Goal: Task Accomplishment & Management: Manage account settings

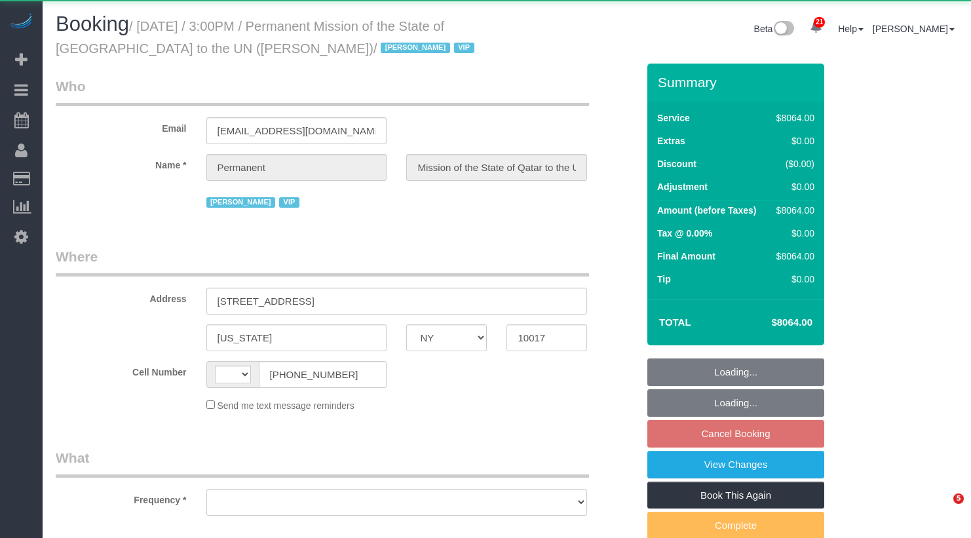
select select "NY"
select select "object:544"
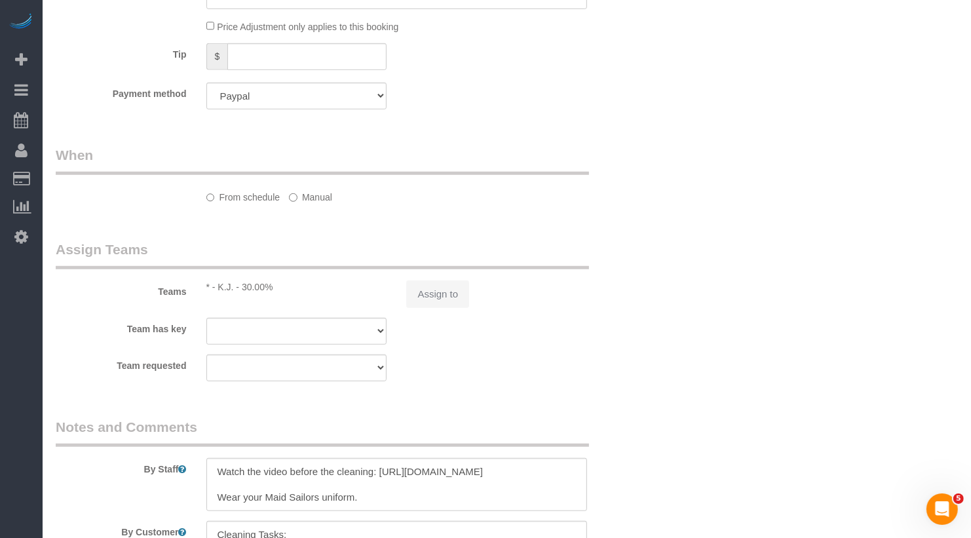
select select "string:US"
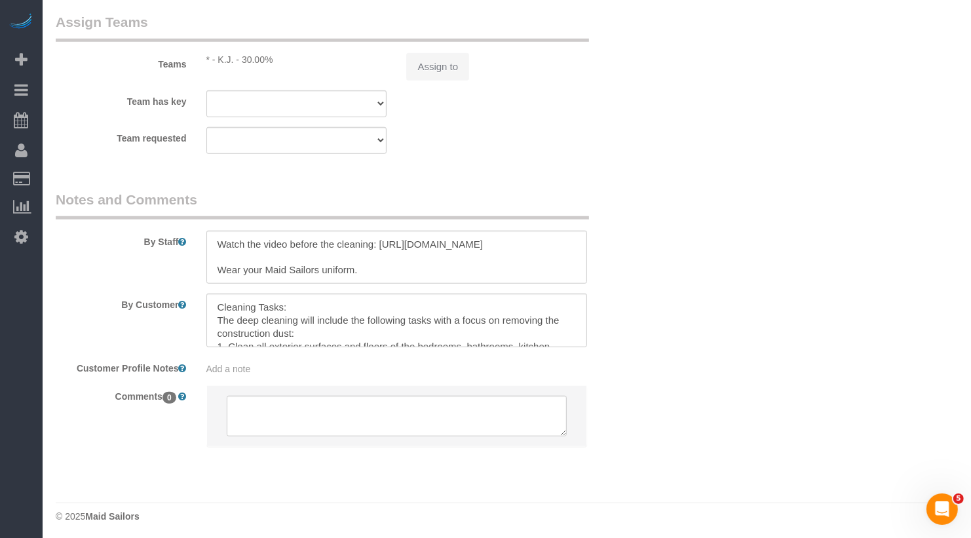
select select "14"
select select "540"
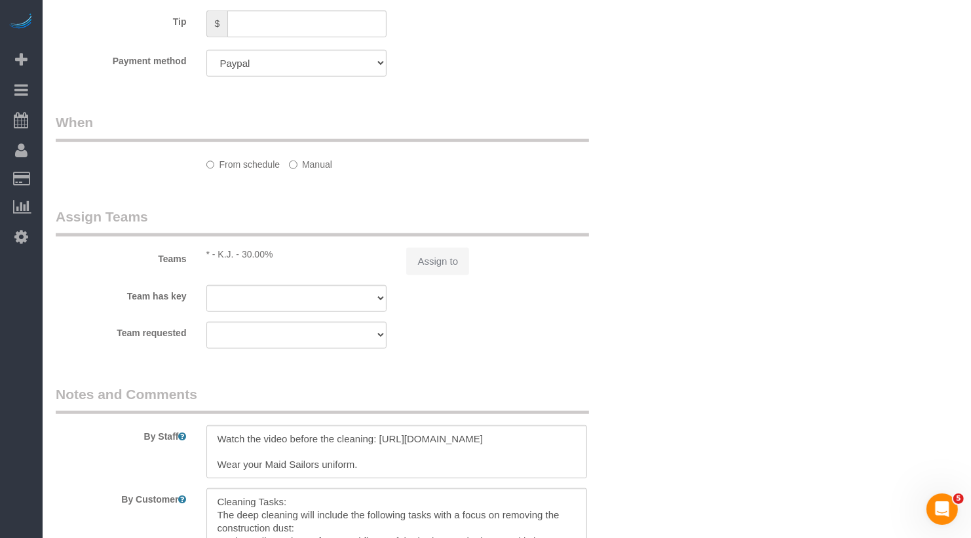
select select "spot2"
select select "number:89"
select select "number:90"
select select "number:15"
select select "number:7"
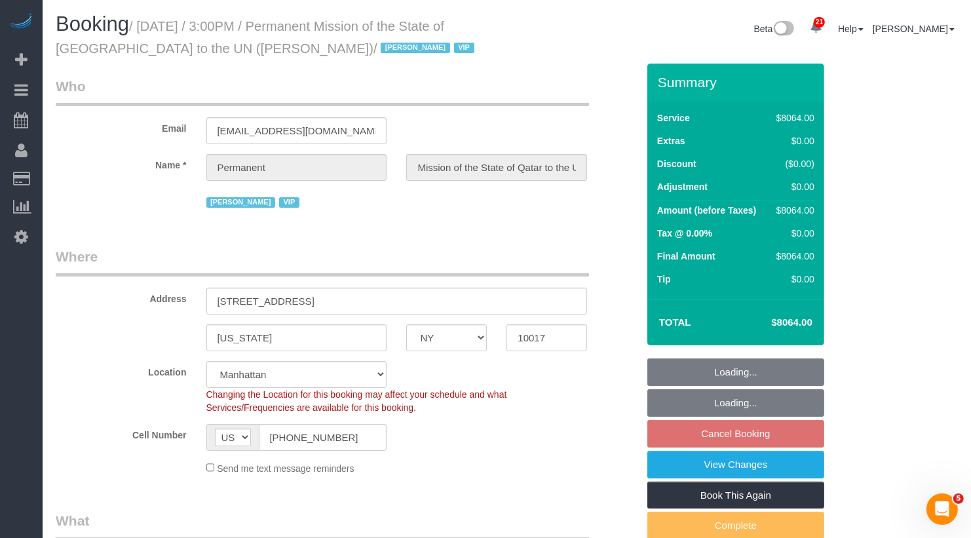
select select "object:1545"
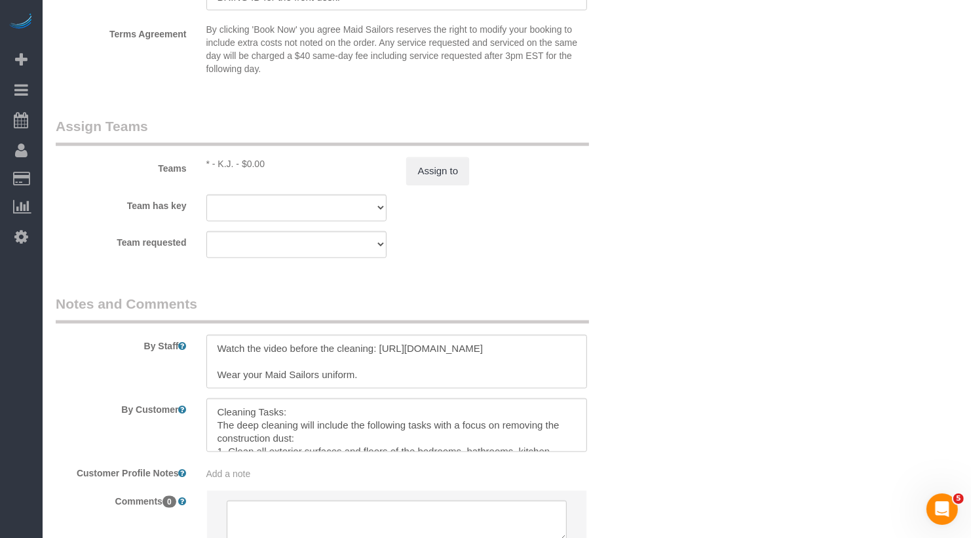
scroll to position [1503, 0]
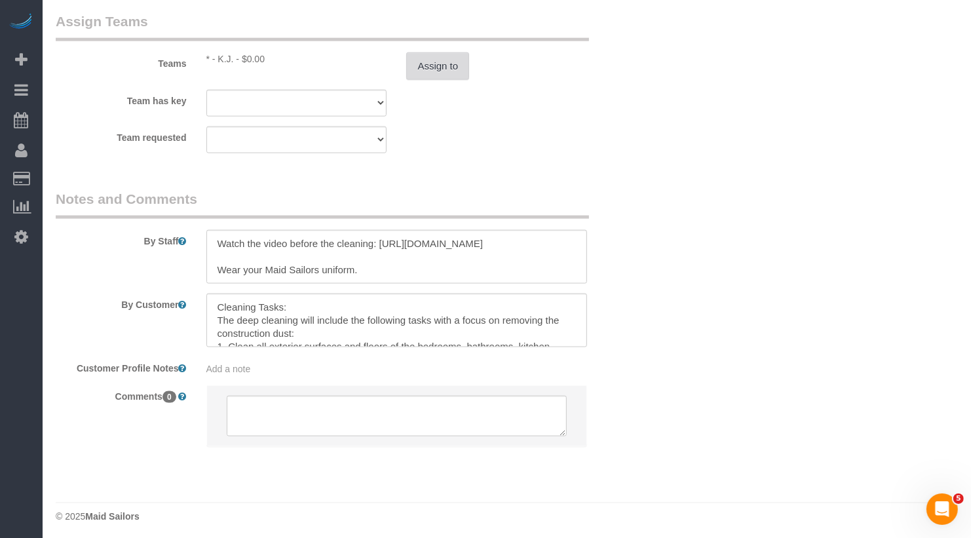
click at [446, 62] on button "Assign to" at bounding box center [437, 66] width 63 height 28
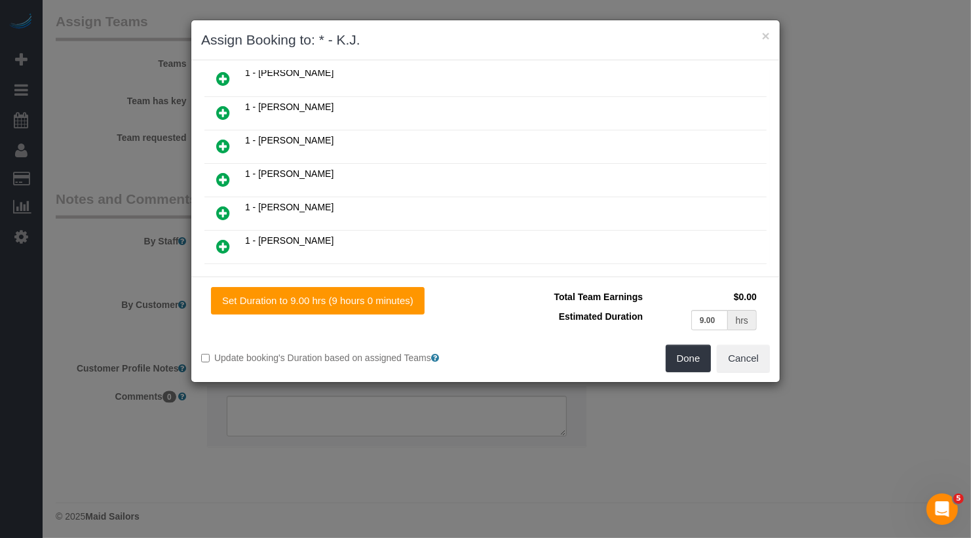
click at [225, 138] on icon at bounding box center [223, 146] width 14 height 16
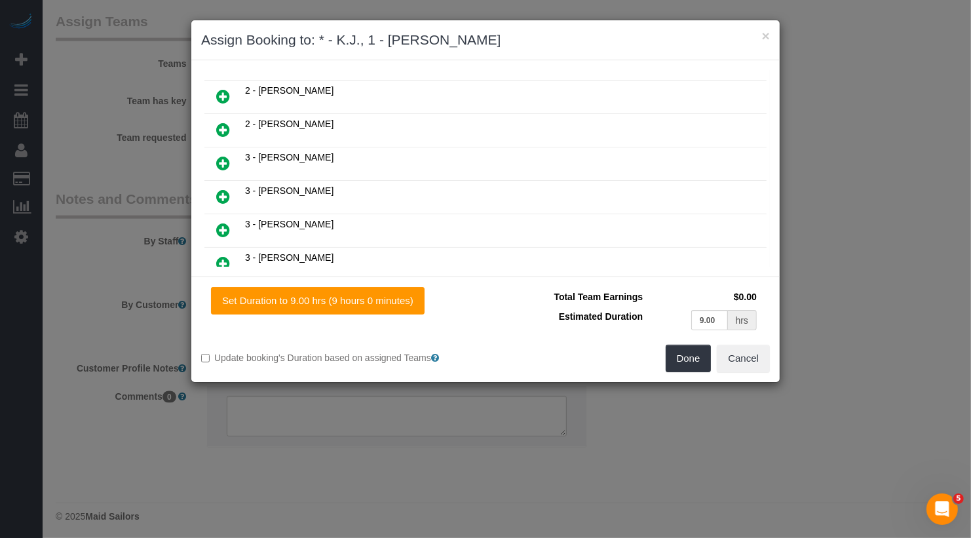
scroll to position [667, 0]
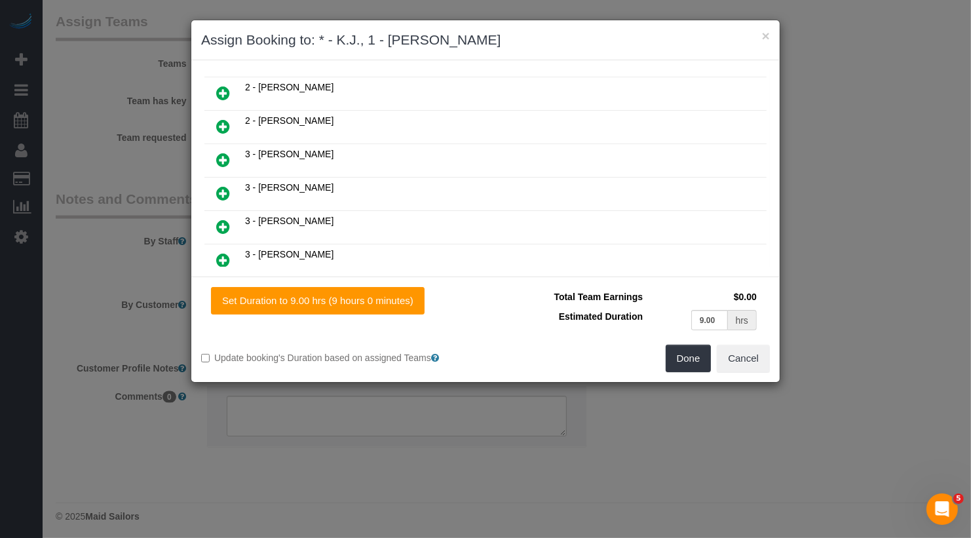
click at [229, 219] on icon at bounding box center [223, 227] width 14 height 16
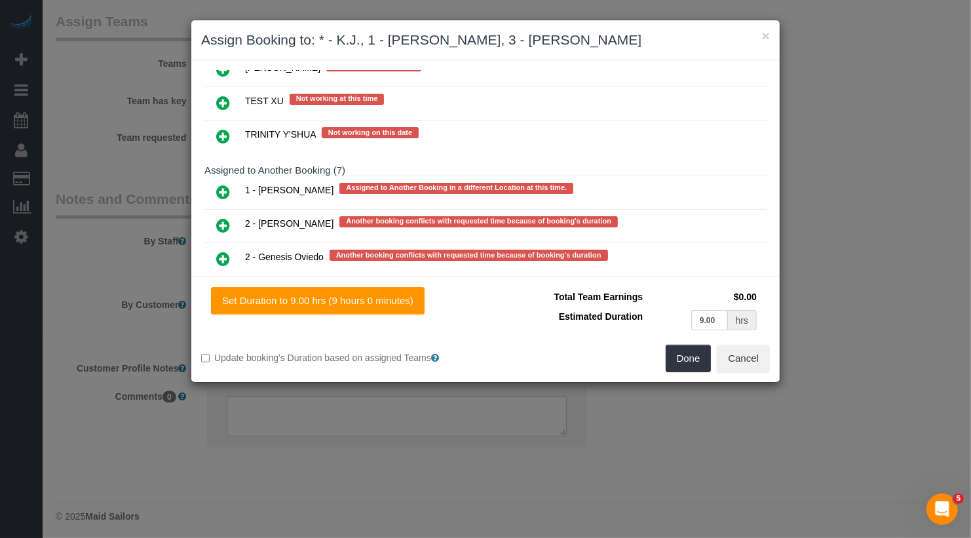
click at [229, 319] on icon at bounding box center [223, 327] width 14 height 16
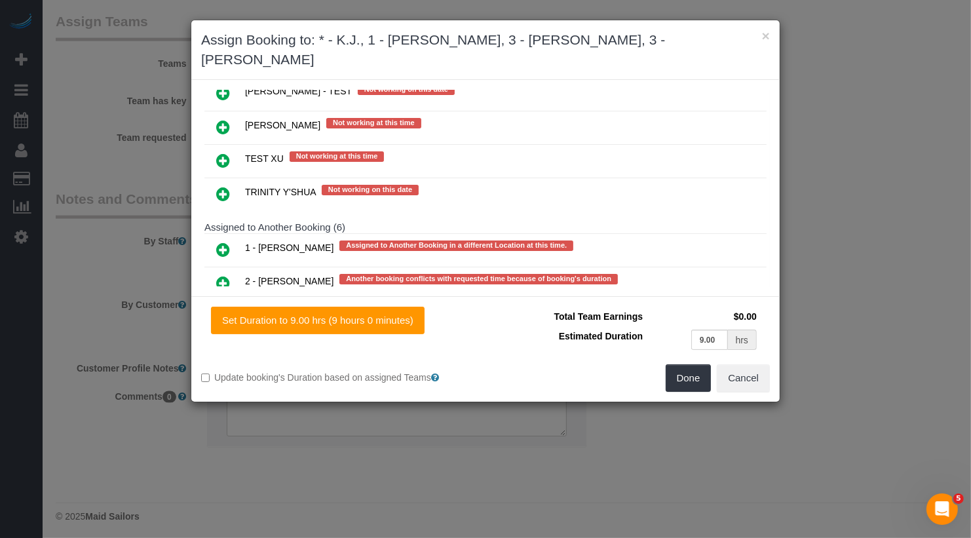
scroll to position [2814, 0]
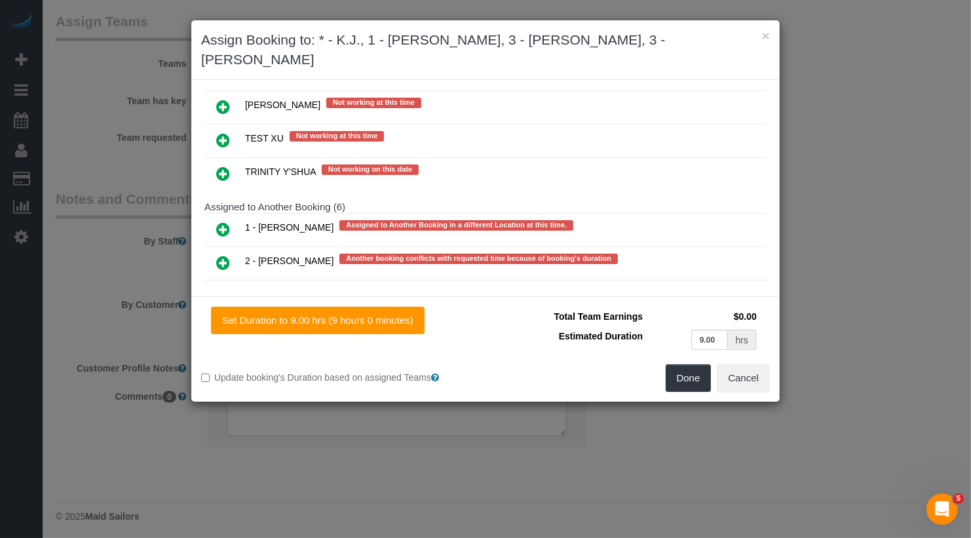
click at [222, 322] on icon at bounding box center [223, 330] width 14 height 16
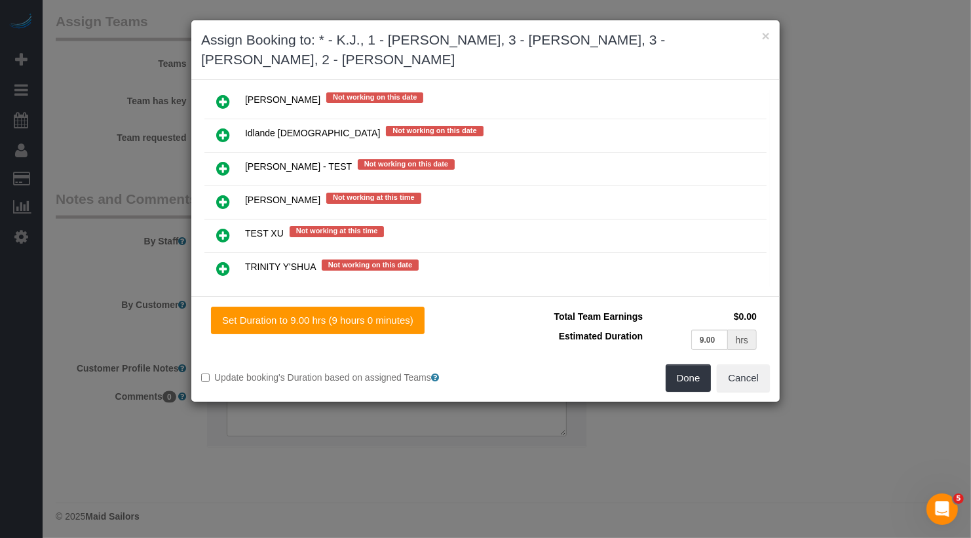
scroll to position [2749, 0]
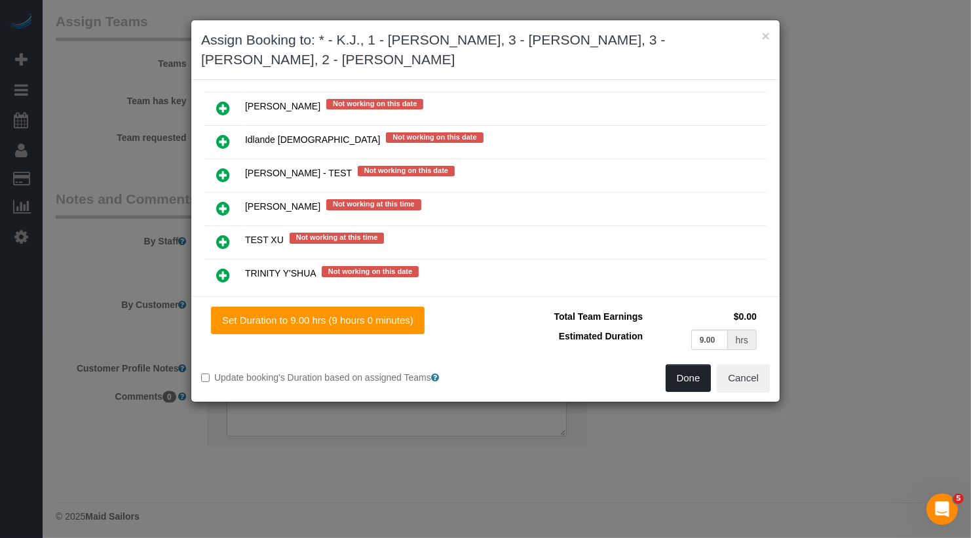
click at [695, 377] on button "Done" at bounding box center [689, 378] width 46 height 28
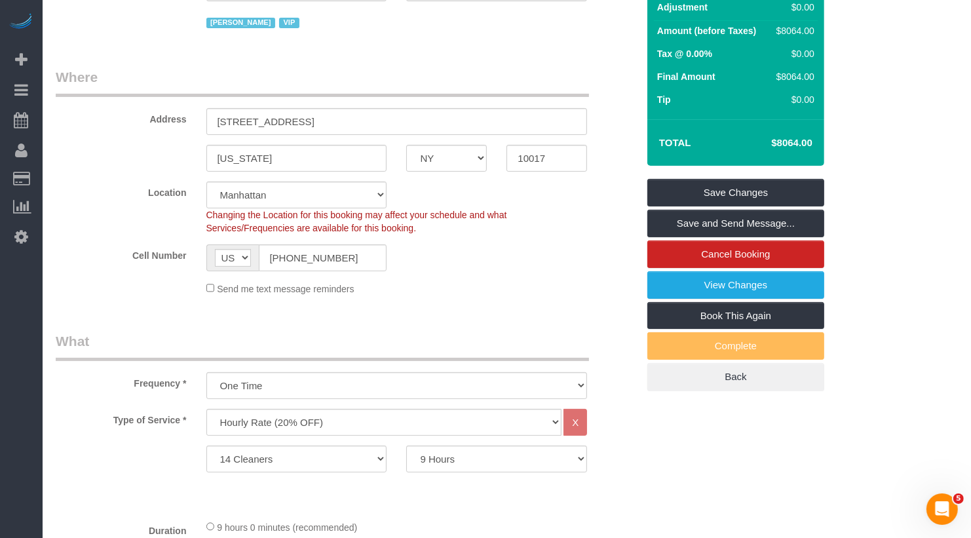
scroll to position [134, 0]
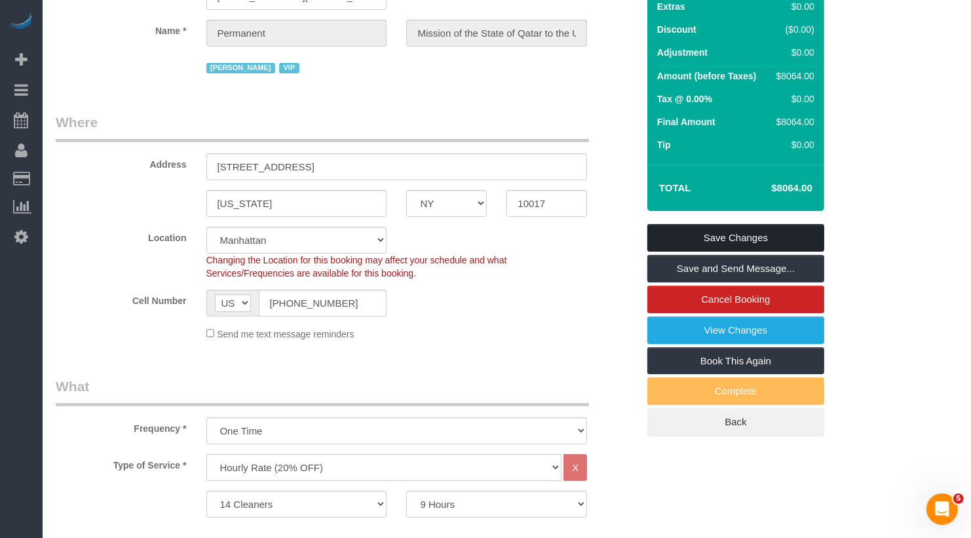
click at [695, 246] on link "Save Changes" at bounding box center [736, 238] width 177 height 28
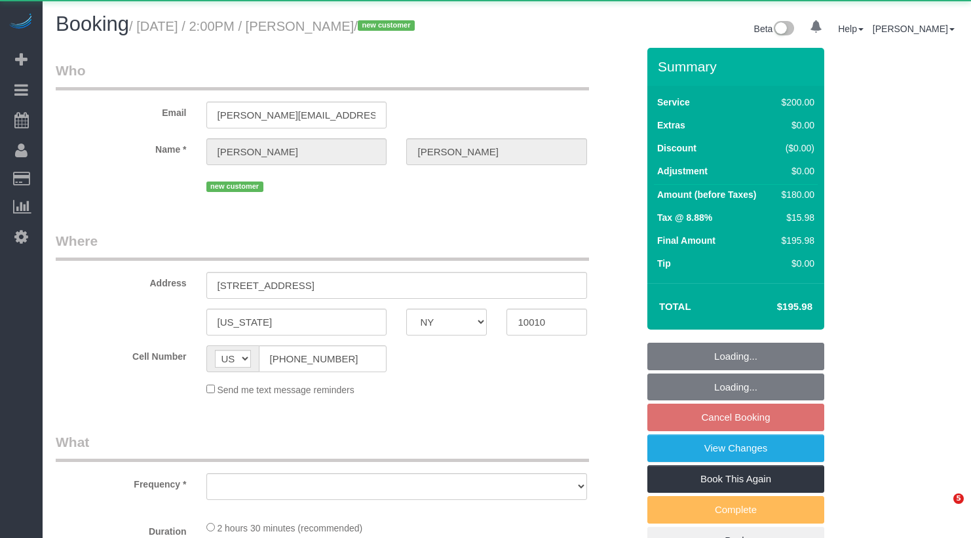
select select "NY"
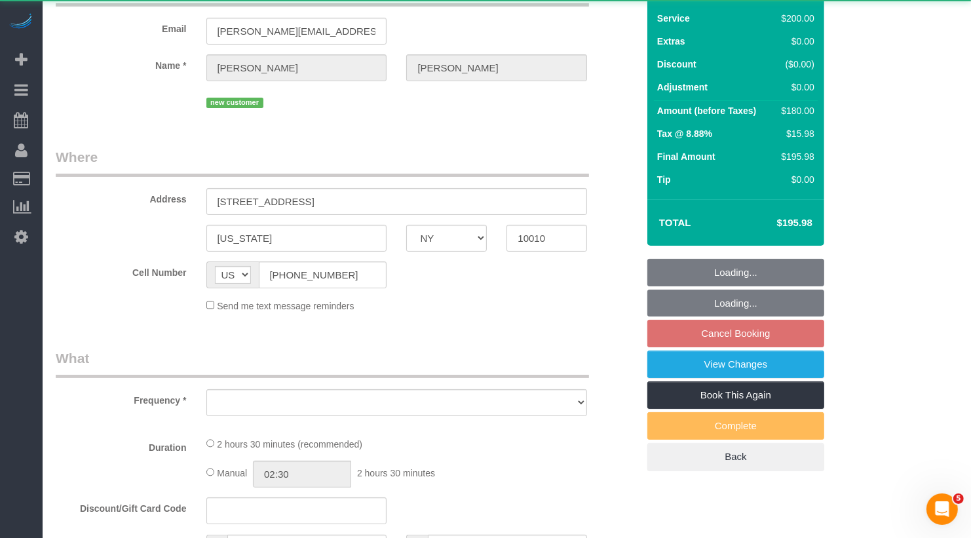
select select "object:734"
select select "150"
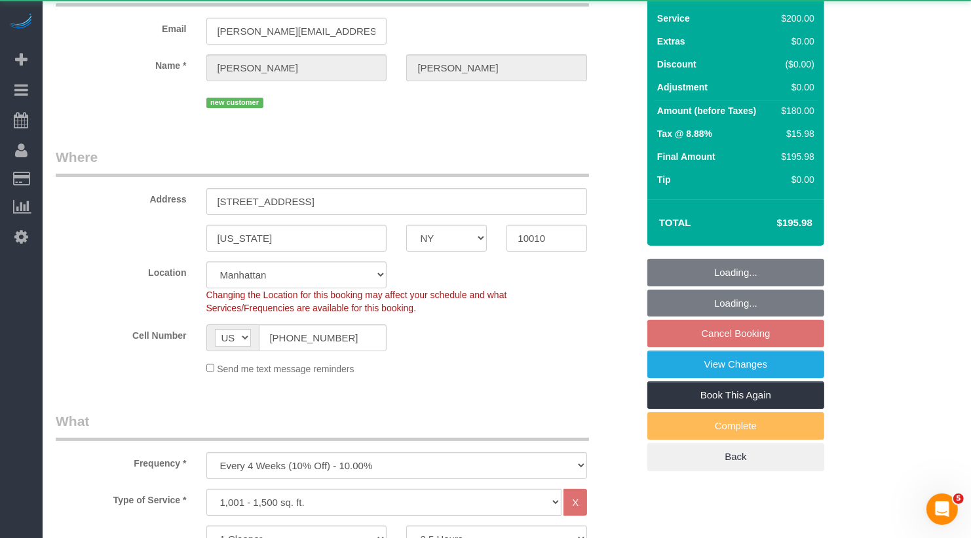
select select "object:821"
select select "string:stripe-pm_1S8kCg4VGloSiKo7GHOnHBs4"
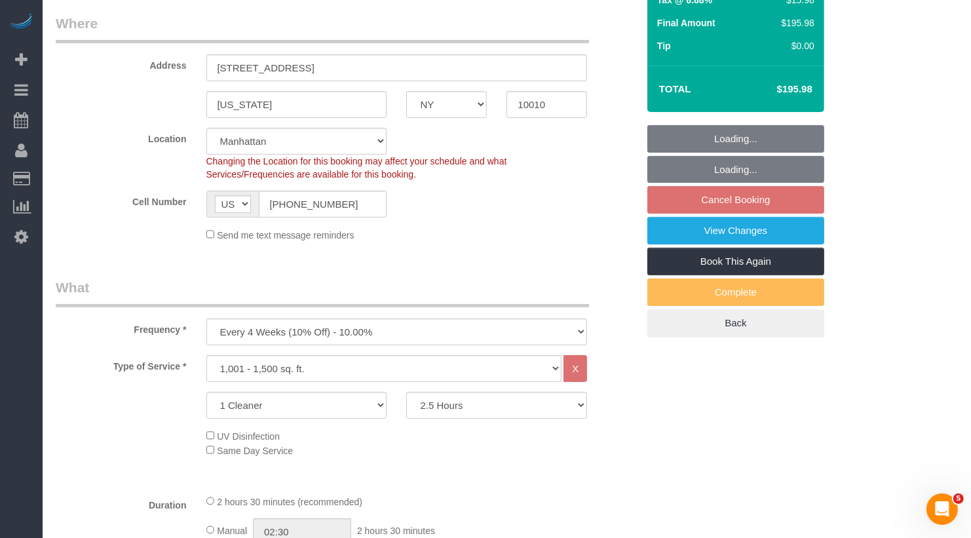
select select "spot1"
select select "number:89"
select select "number:74"
select select "number:13"
select select "number:7"
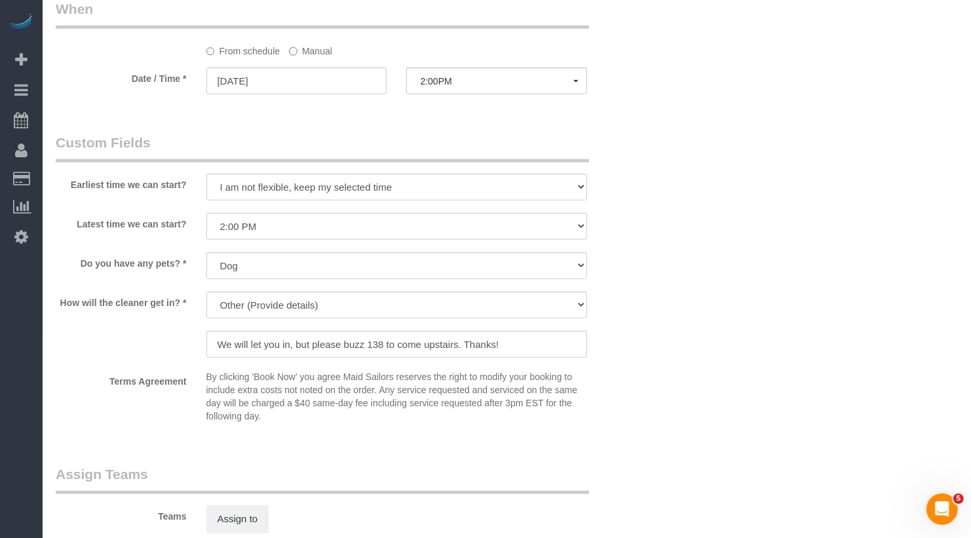
scroll to position [971, 0]
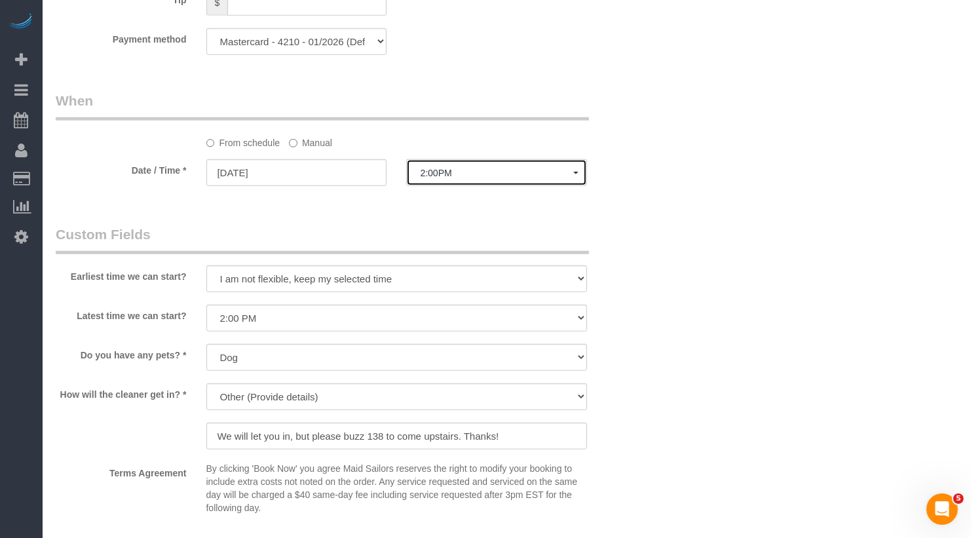
click at [442, 174] on span "2:00PM" at bounding box center [496, 173] width 153 height 10
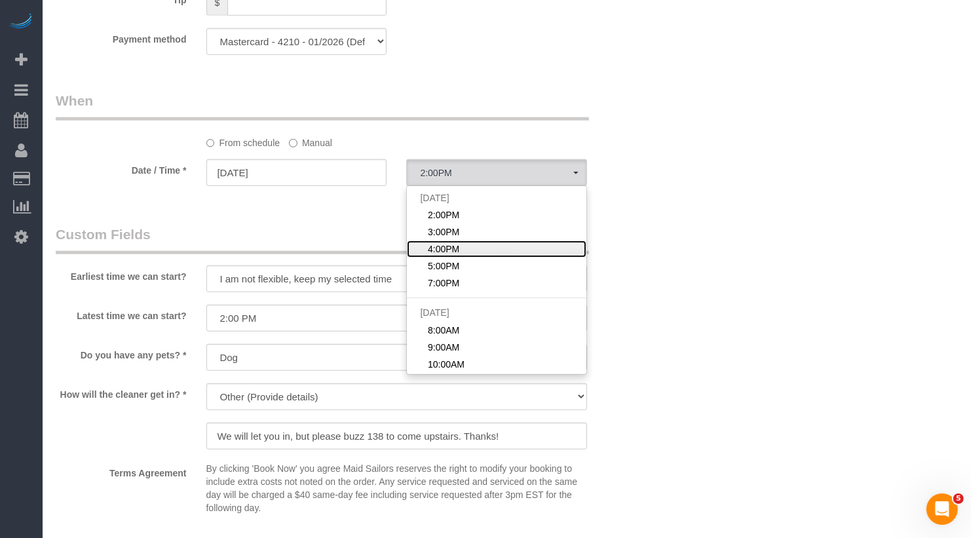
click at [454, 242] on span "4:00PM" at bounding box center [443, 248] width 31 height 13
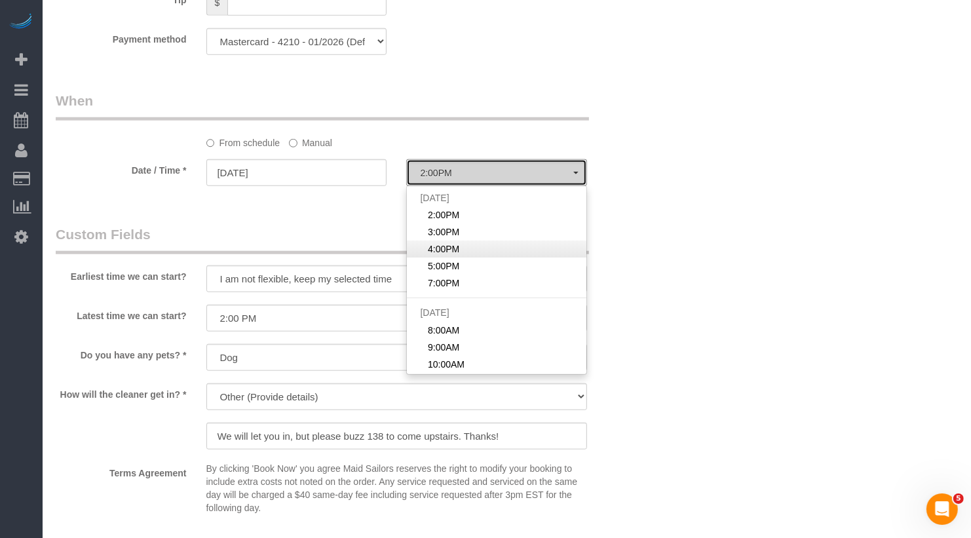
select select "spot3"
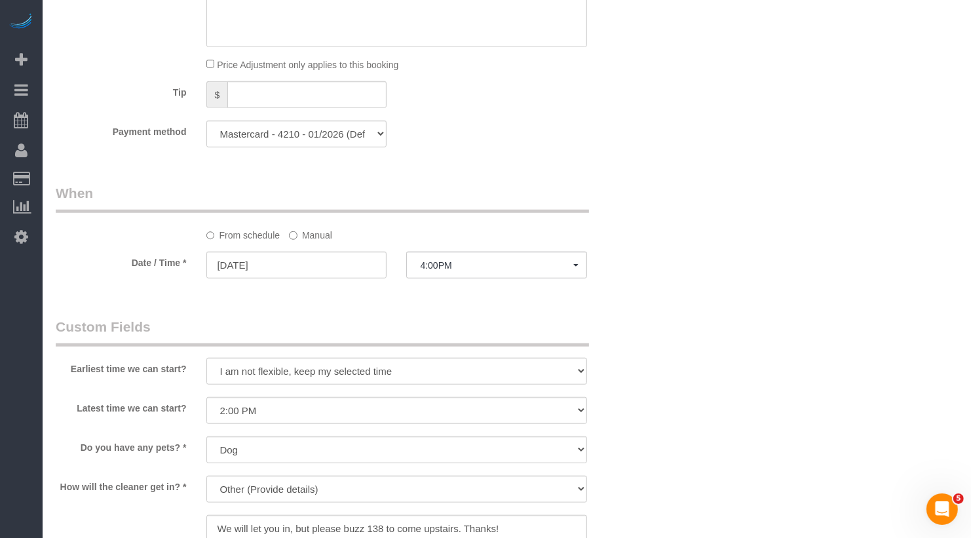
scroll to position [0, 0]
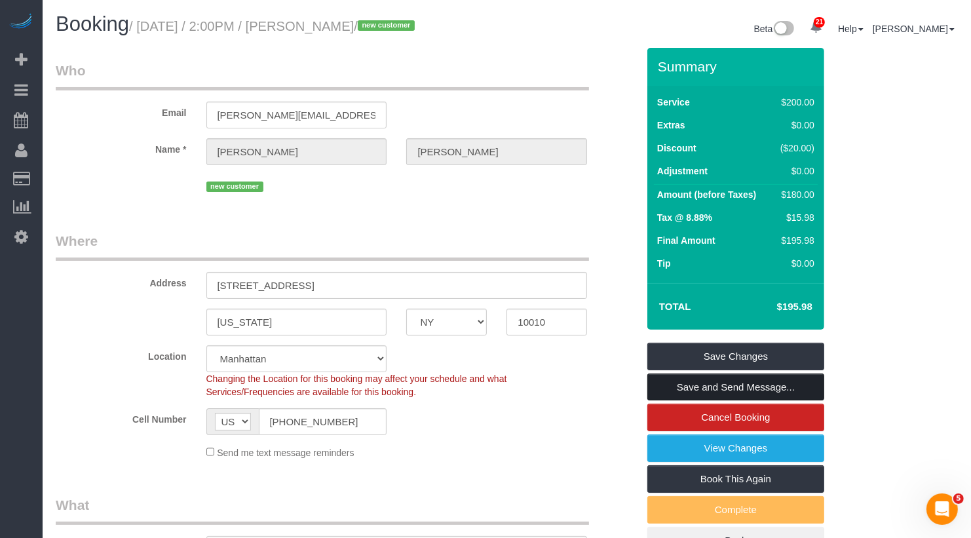
click at [733, 380] on link "Save and Send Message..." at bounding box center [736, 388] width 177 height 28
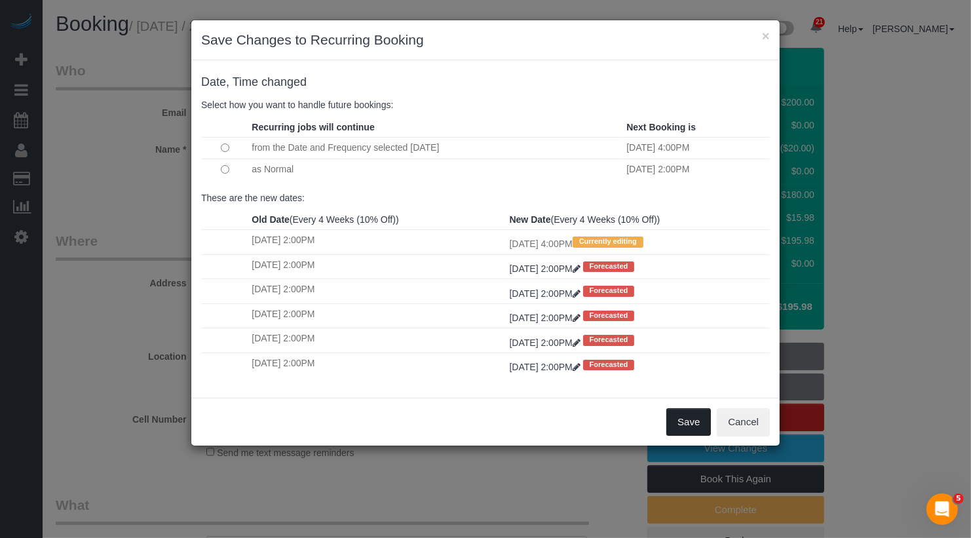
click at [697, 418] on button "Save" at bounding box center [689, 422] width 45 height 28
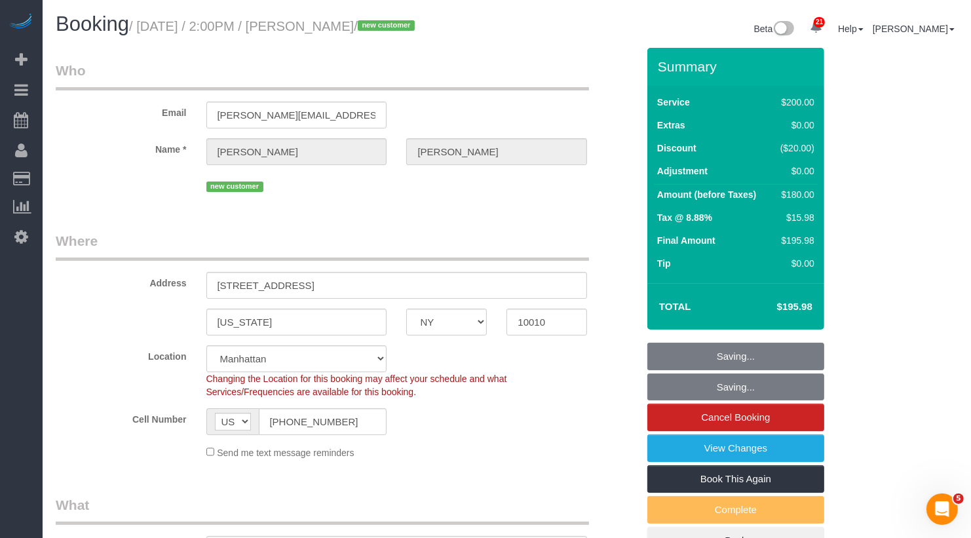
click at [689, 379] on fieldset "Saving... Saving... Cancel Booking View Changes Book This Again Complete Back" at bounding box center [736, 449] width 177 height 212
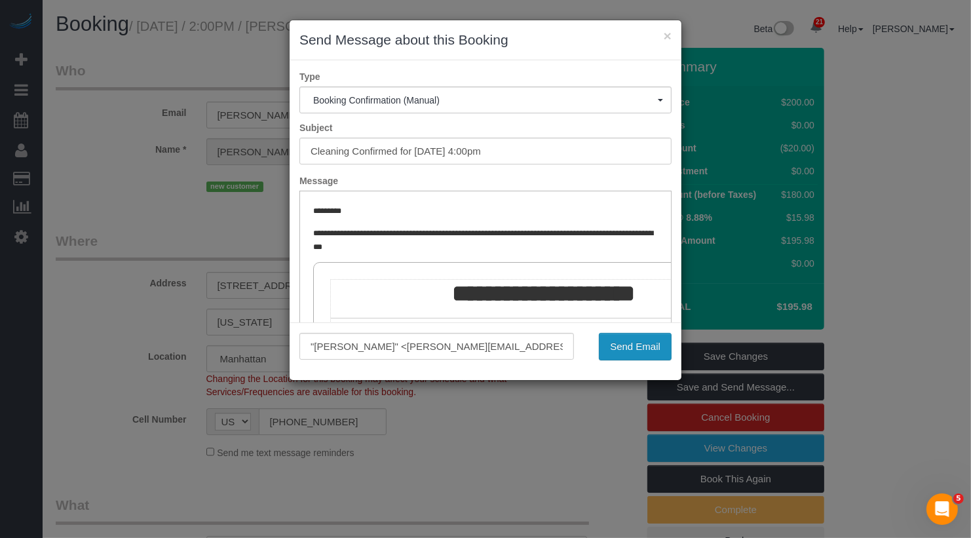
click at [641, 353] on button "Send Email" at bounding box center [635, 347] width 73 height 28
click at [619, 349] on div "Send Email" at bounding box center [633, 347] width 98 height 28
click at [584, 54] on div "× Send Message about this Booking" at bounding box center [486, 40] width 392 height 40
click at [638, 343] on div "Send Email" at bounding box center [633, 347] width 98 height 28
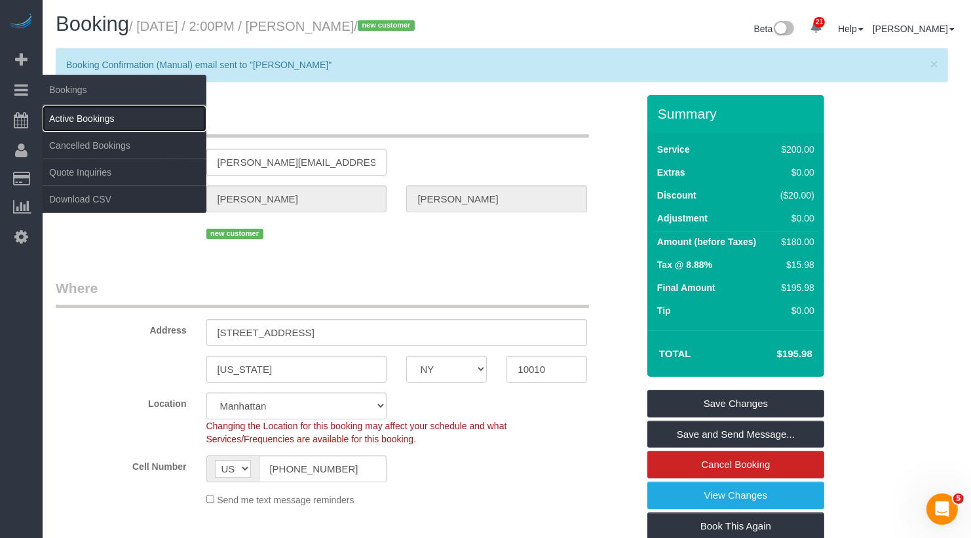
click at [82, 126] on link "Active Bookings" at bounding box center [125, 119] width 164 height 26
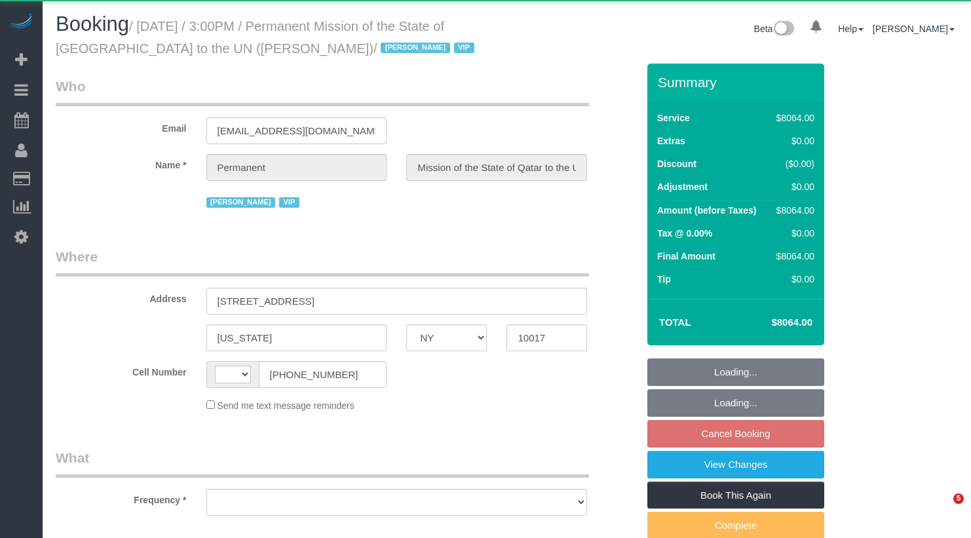
select select "NY"
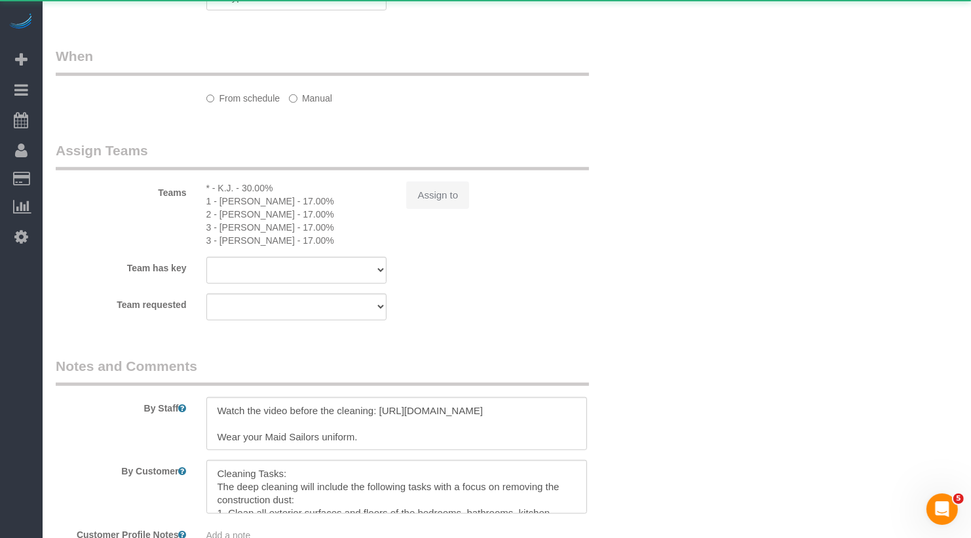
select select "object:711"
select select "number:89"
select select "number:90"
select select "number:15"
select select "number:7"
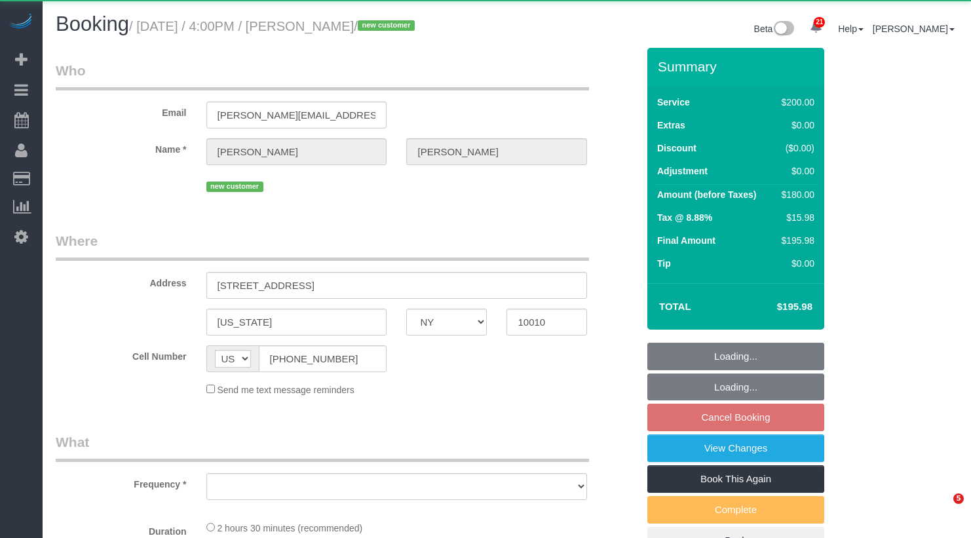
select select "NY"
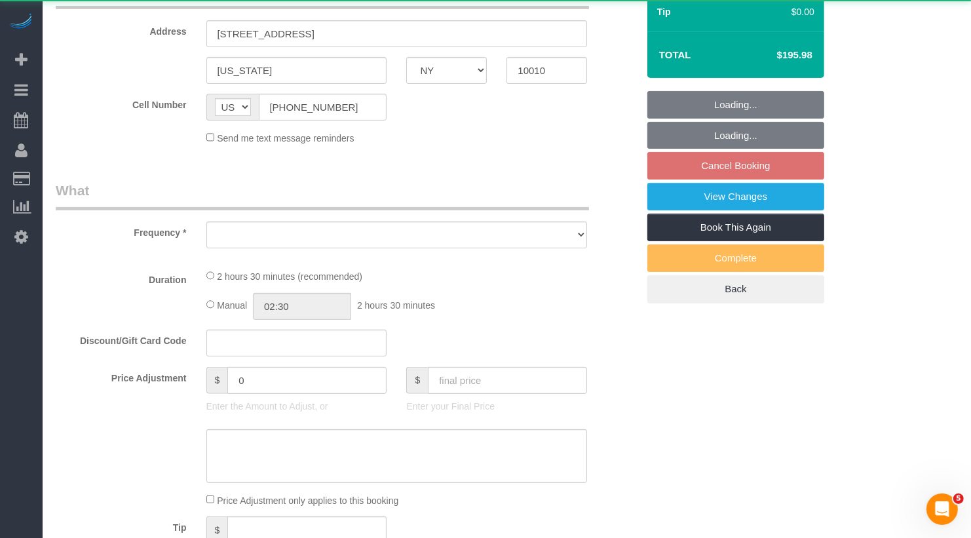
select select "object:797"
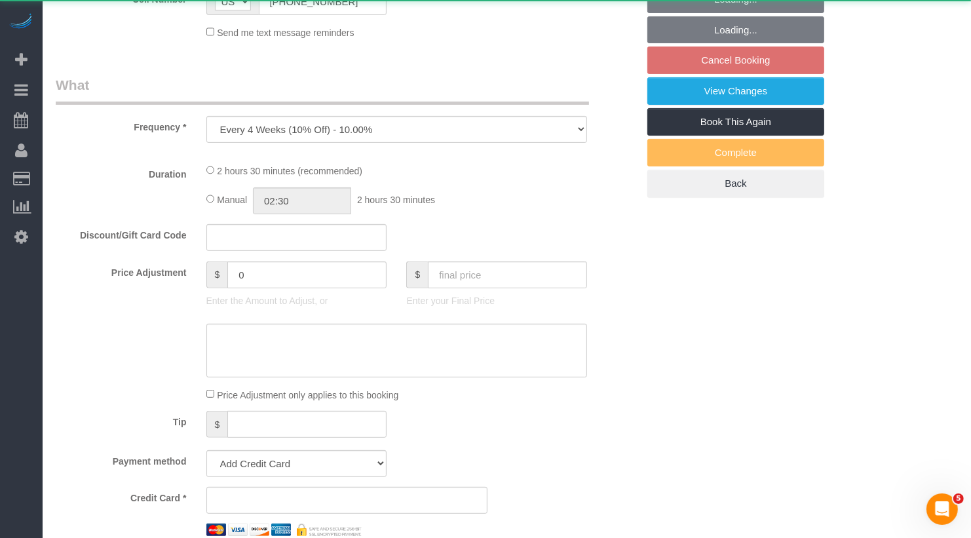
select select "spot3"
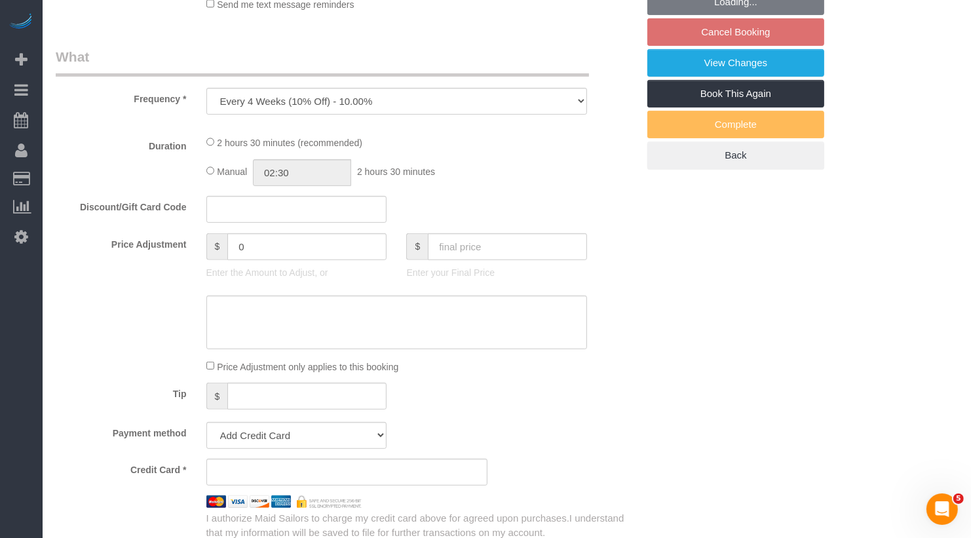
scroll to position [389, 0]
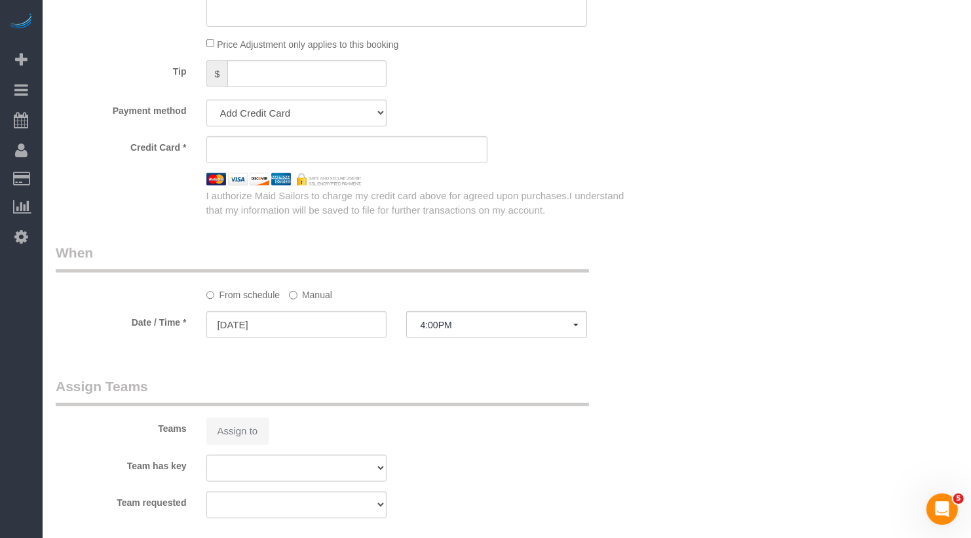
select select "150"
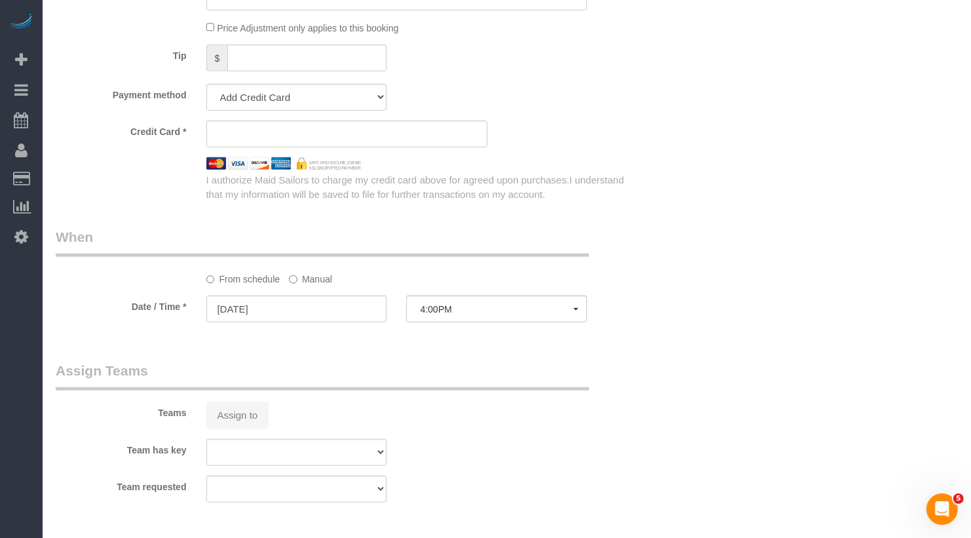
select select "string:stripe-pm_1S8kCg4VGloSiKo7GHOnHBs4"
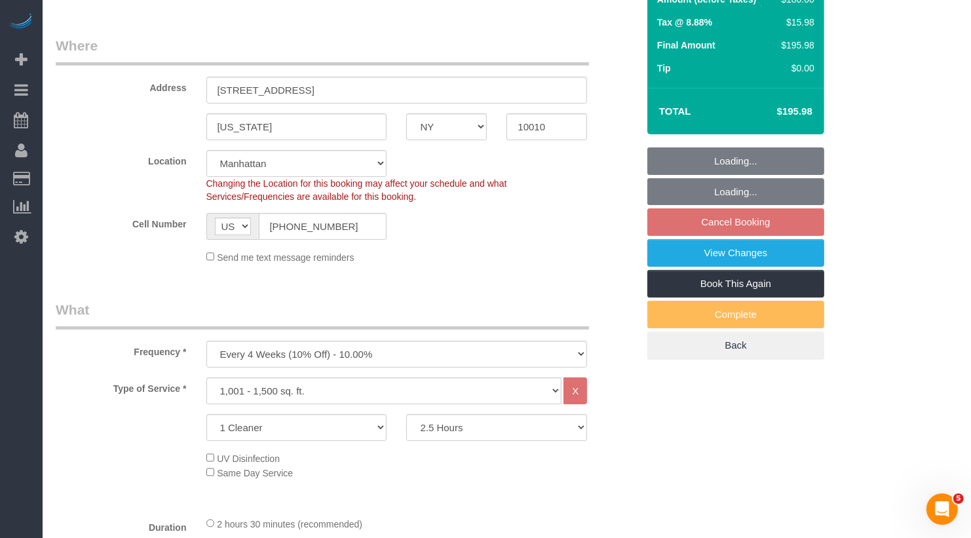
scroll to position [0, 0]
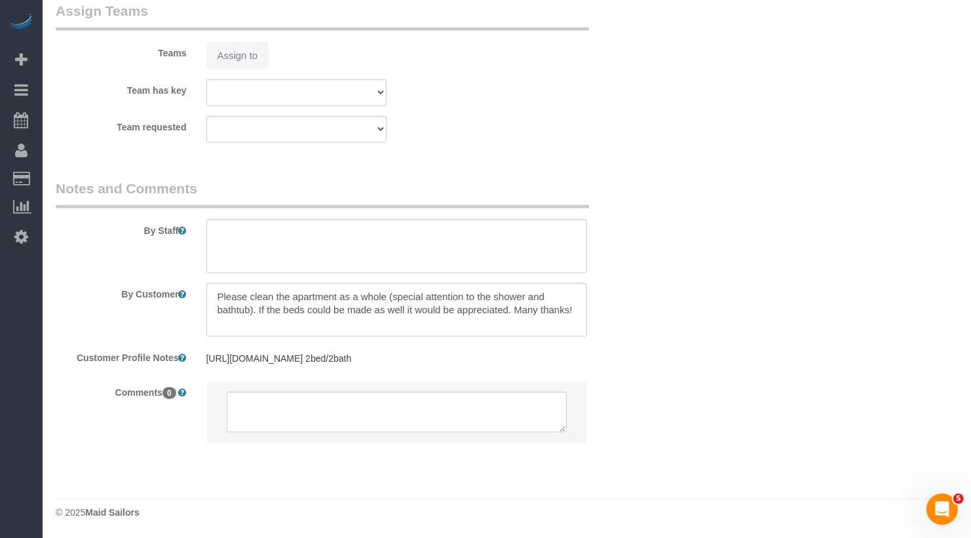
select select "number:89"
select select "number:74"
select select "number:13"
select select "number:7"
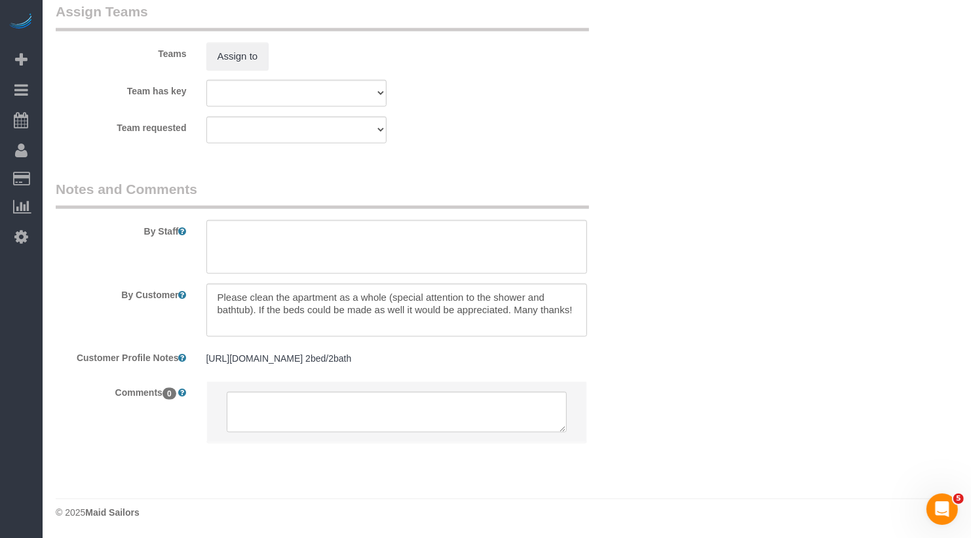
select select "object:1935"
select select "spot53"
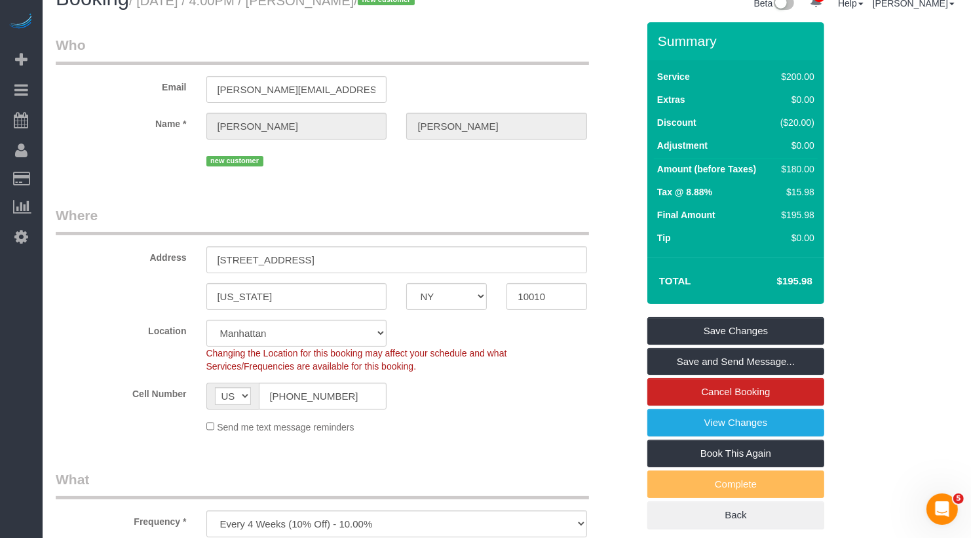
scroll to position [0, 0]
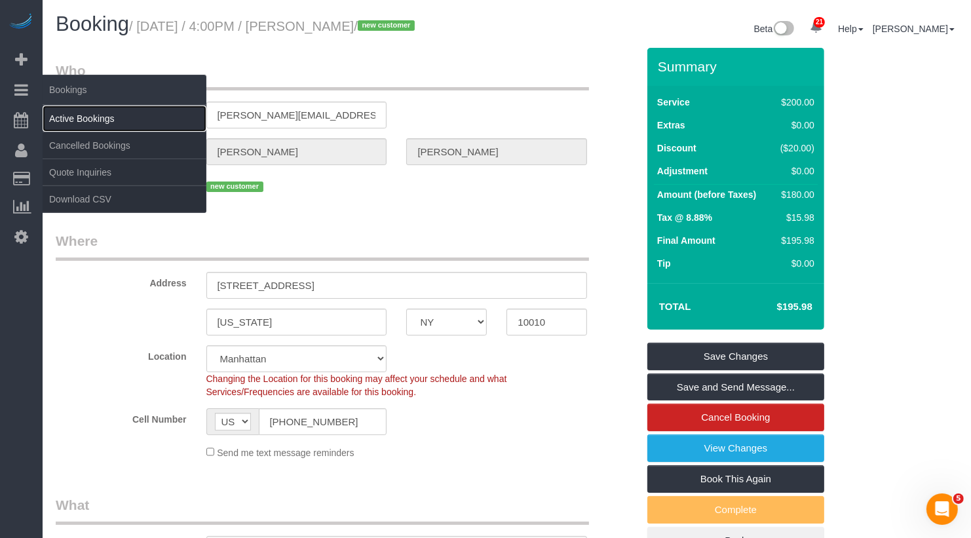
click at [75, 123] on link "Active Bookings" at bounding box center [125, 119] width 164 height 26
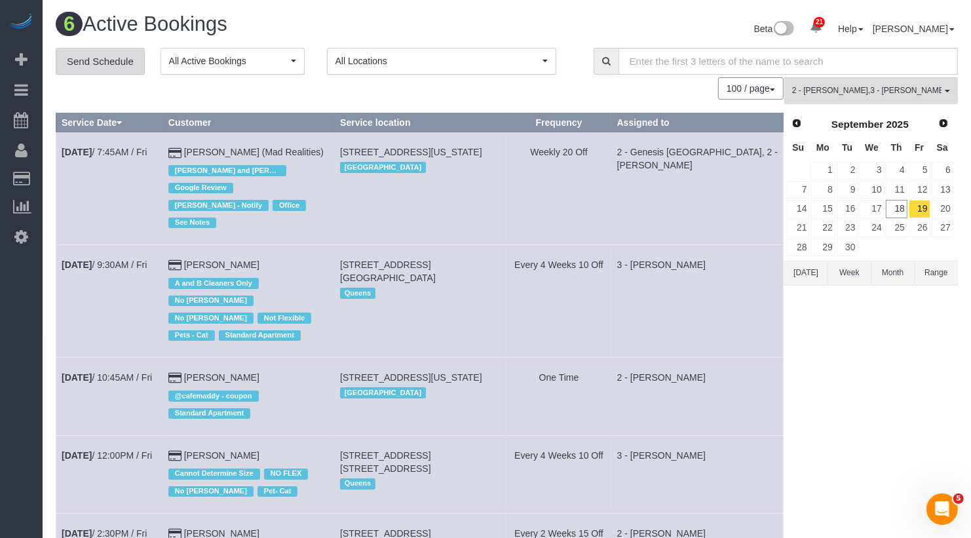
click at [121, 60] on link "Send Schedule" at bounding box center [100, 62] width 89 height 28
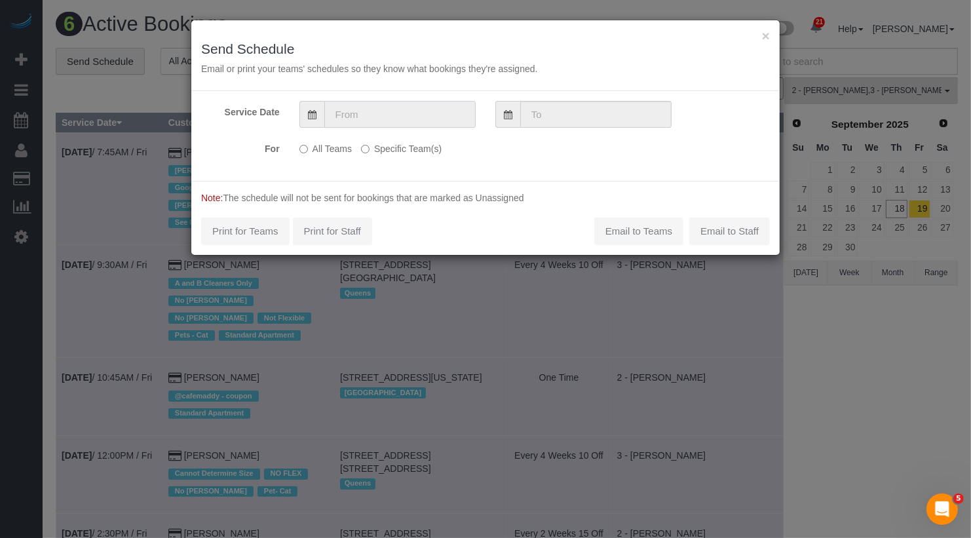
click at [396, 118] on input "text" at bounding box center [399, 114] width 151 height 27
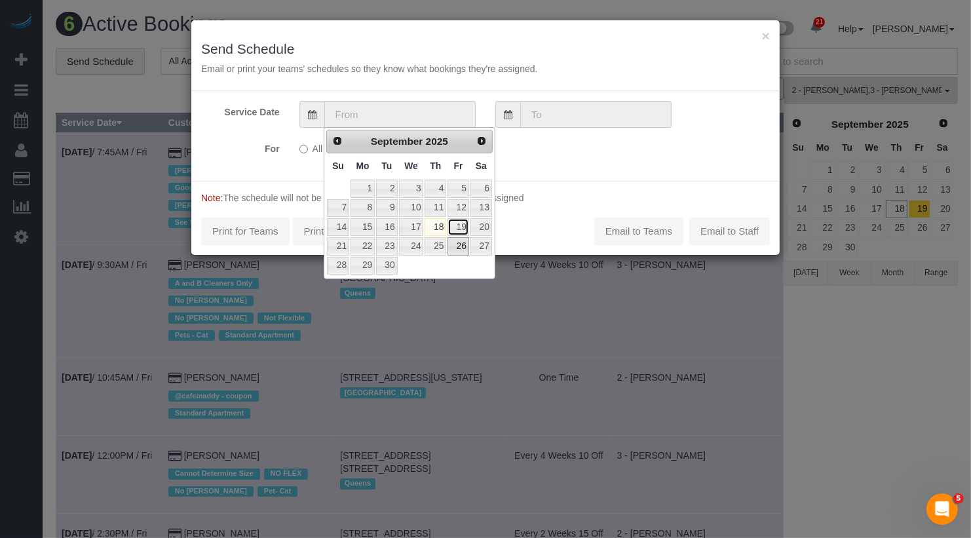
click at [459, 229] on link "19" at bounding box center [458, 227] width 21 height 18
type input "[DATE]"
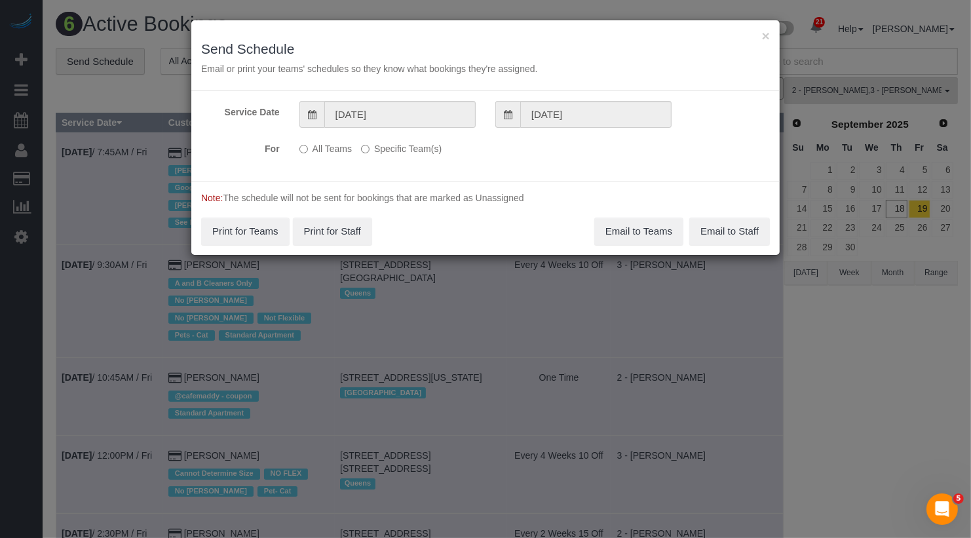
click at [414, 152] on label "Specific Team(s)" at bounding box center [401, 147] width 81 height 18
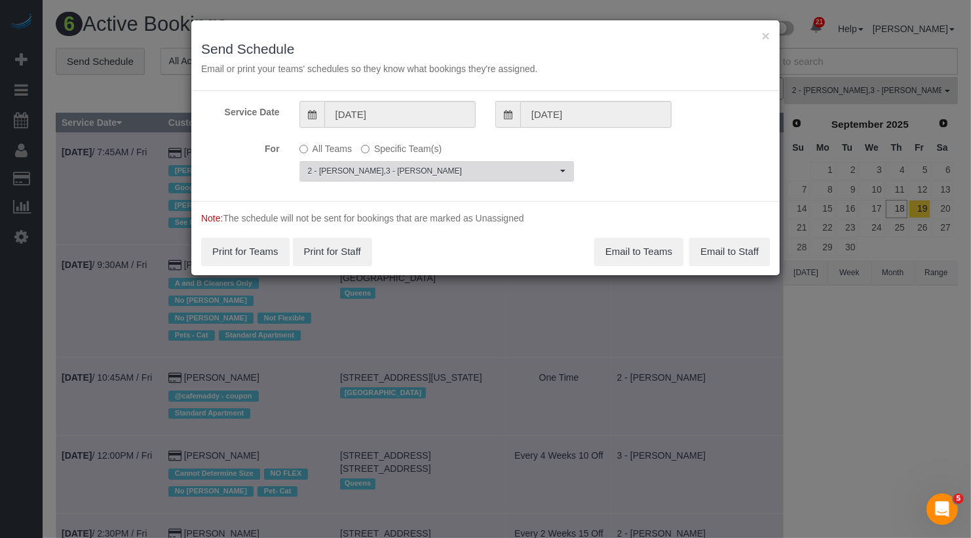
click at [406, 180] on button "2 - [PERSON_NAME] , 3 - [PERSON_NAME] Team(s)" at bounding box center [437, 171] width 275 height 20
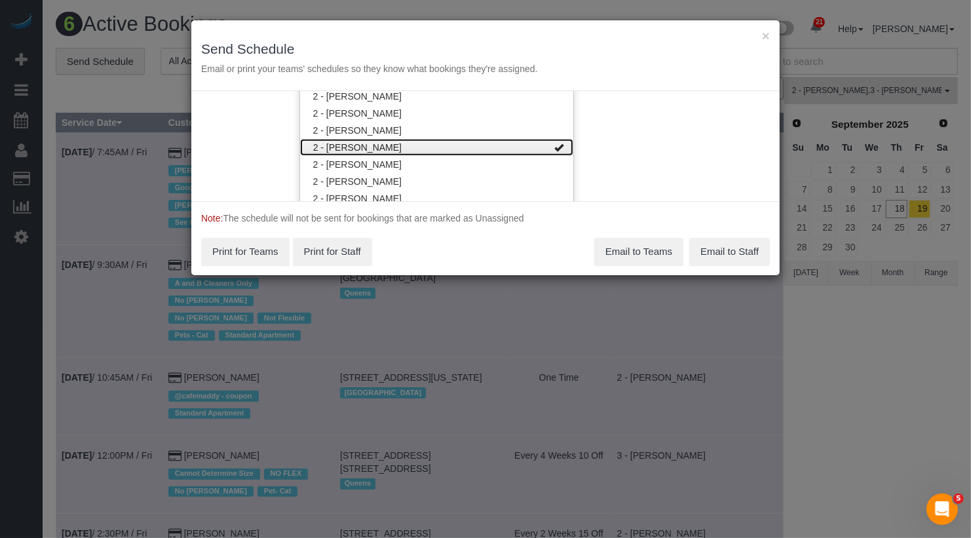
click at [402, 142] on link "2 - [PERSON_NAME]" at bounding box center [436, 147] width 273 height 17
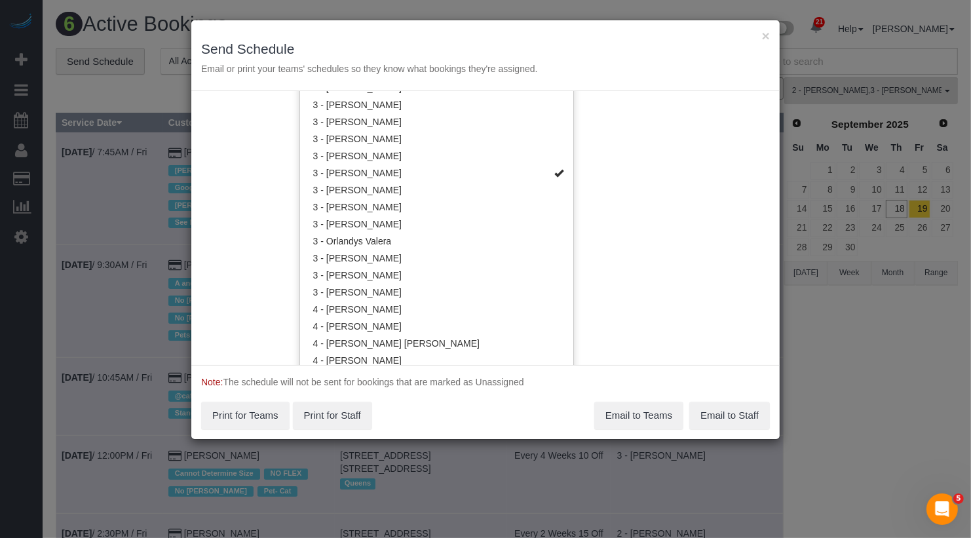
scroll to position [1279, 0]
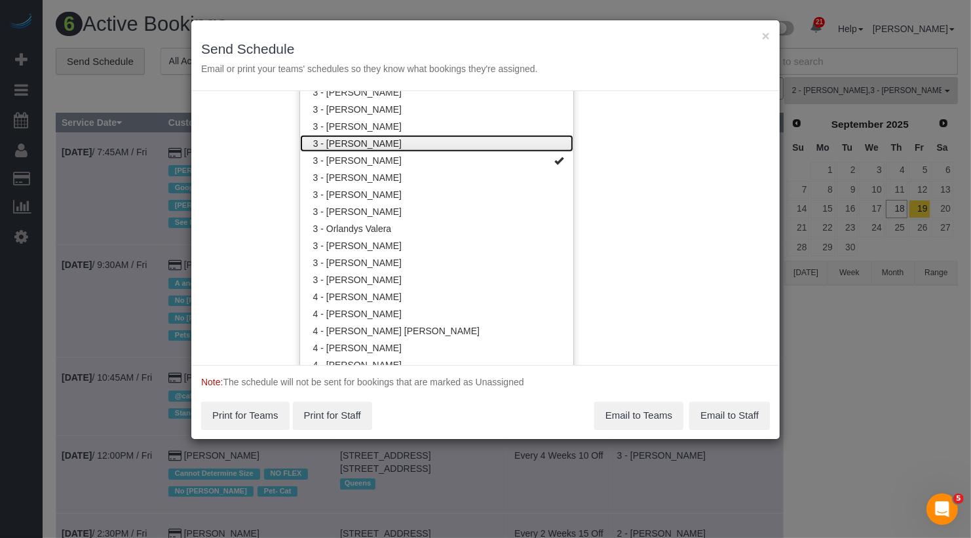
click at [402, 142] on link "3 - [PERSON_NAME]" at bounding box center [436, 143] width 273 height 17
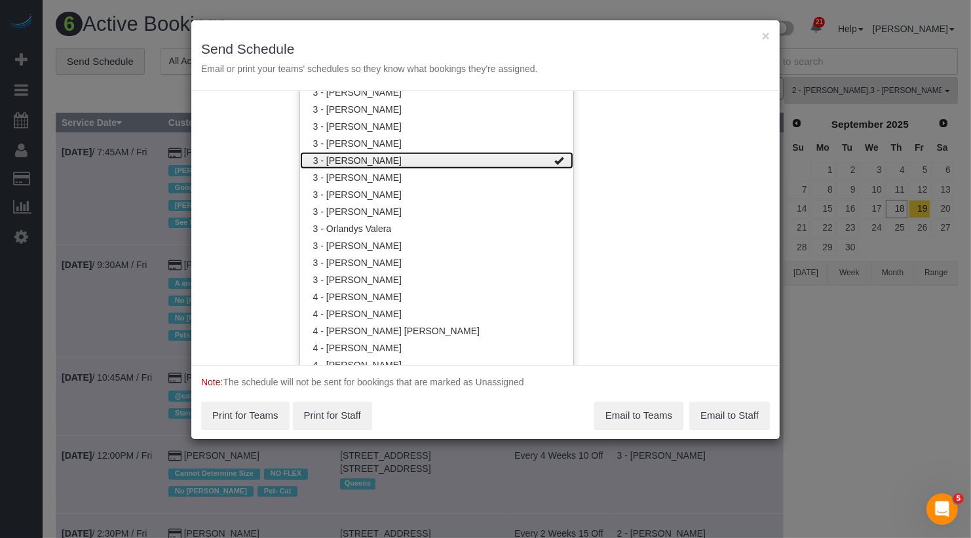
click at [402, 164] on link "3 - [PERSON_NAME]" at bounding box center [436, 160] width 273 height 17
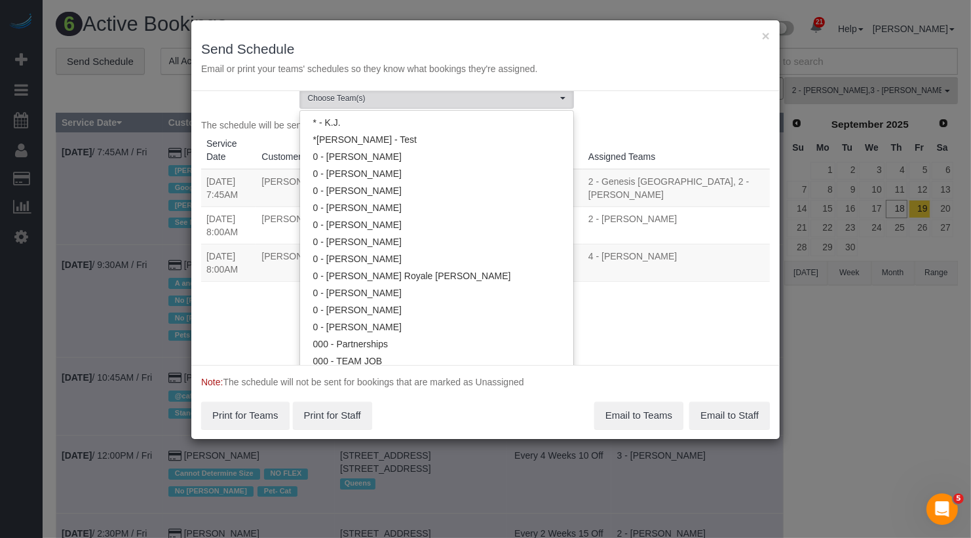
scroll to position [84, 0]
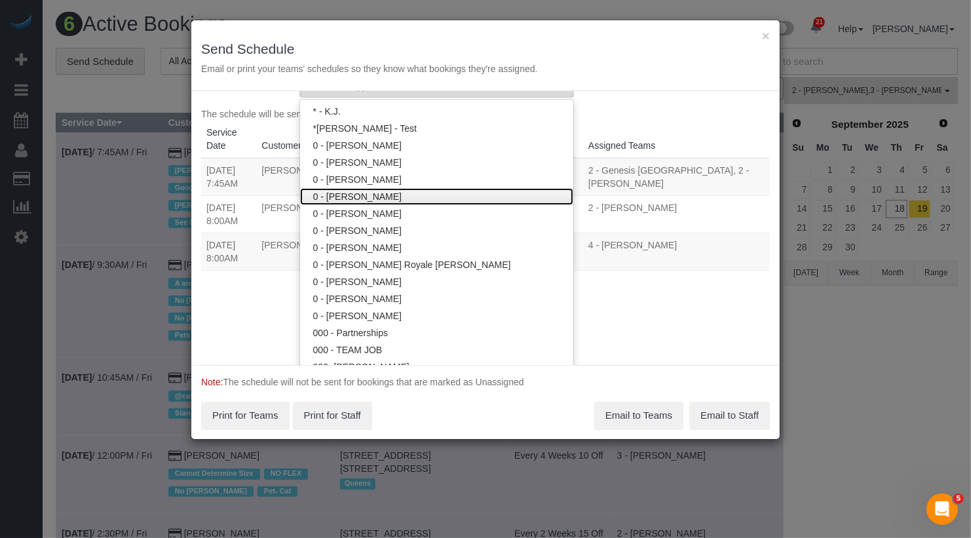
click at [427, 197] on link "0 - [PERSON_NAME]" at bounding box center [436, 196] width 273 height 17
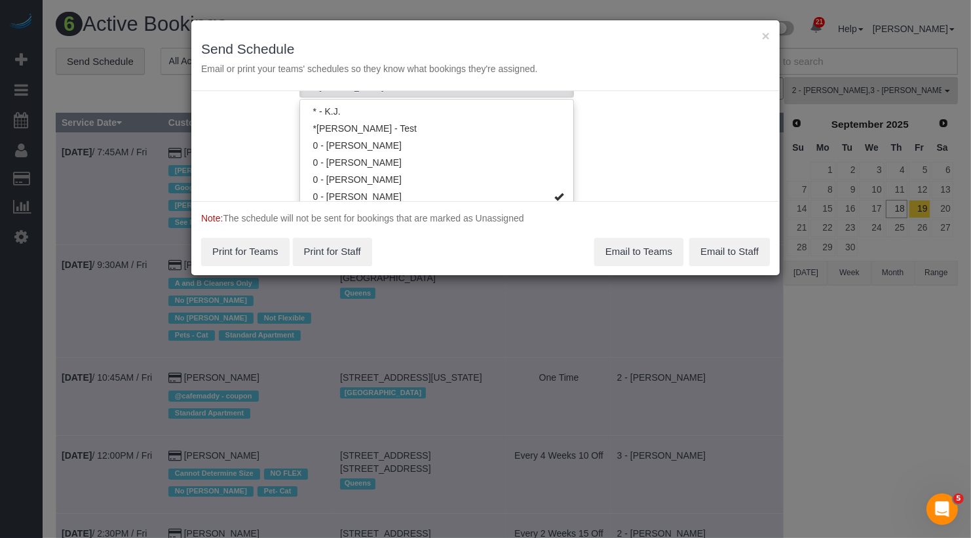
click at [659, 198] on div "Service Date 09/19/2025 09/19/2025 For All Teams Specific Team(s) 0 - Inez Jack…" at bounding box center [485, 146] width 589 height 110
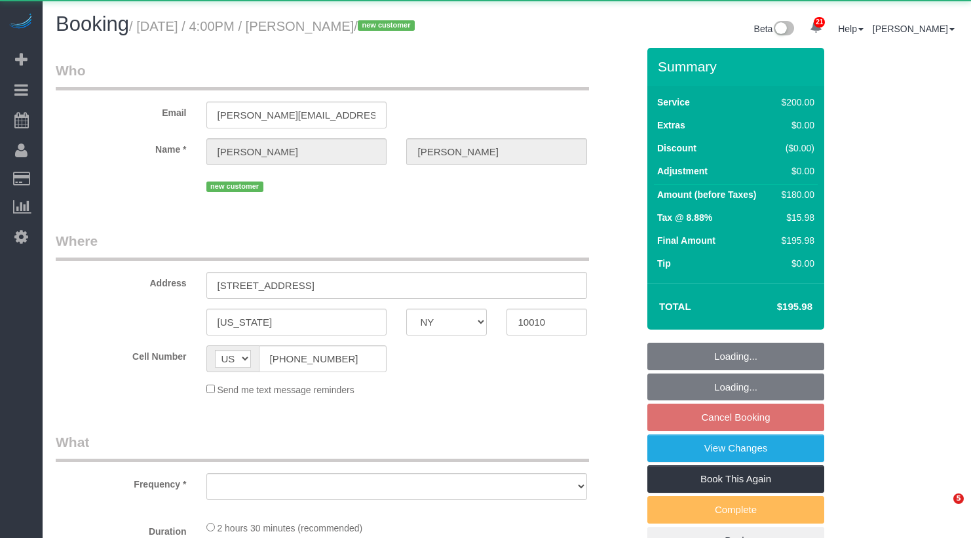
select select "NY"
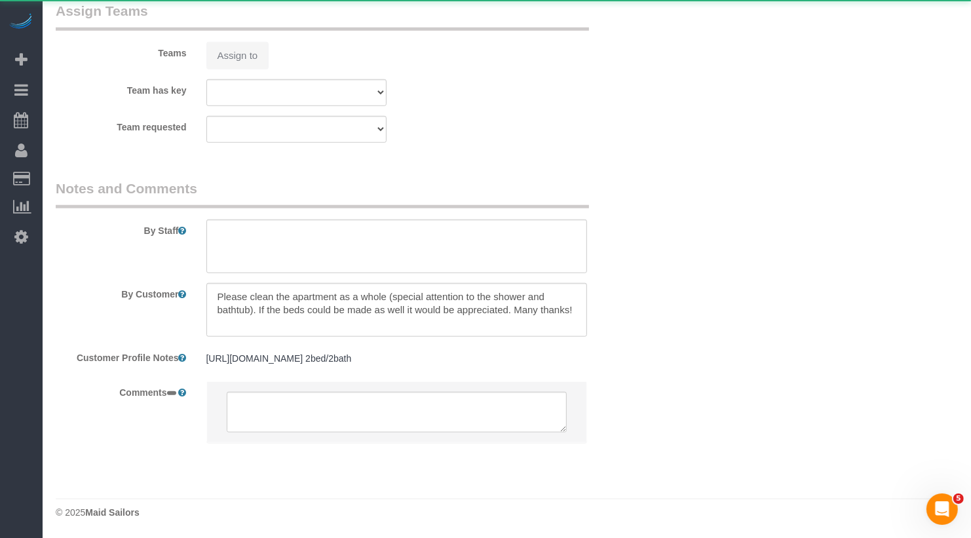
select select "object:797"
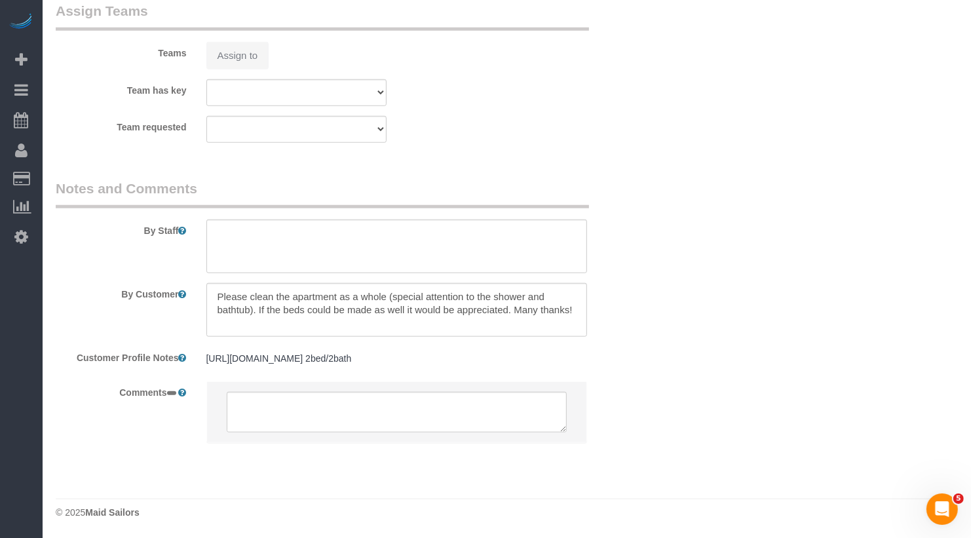
select select "spot3"
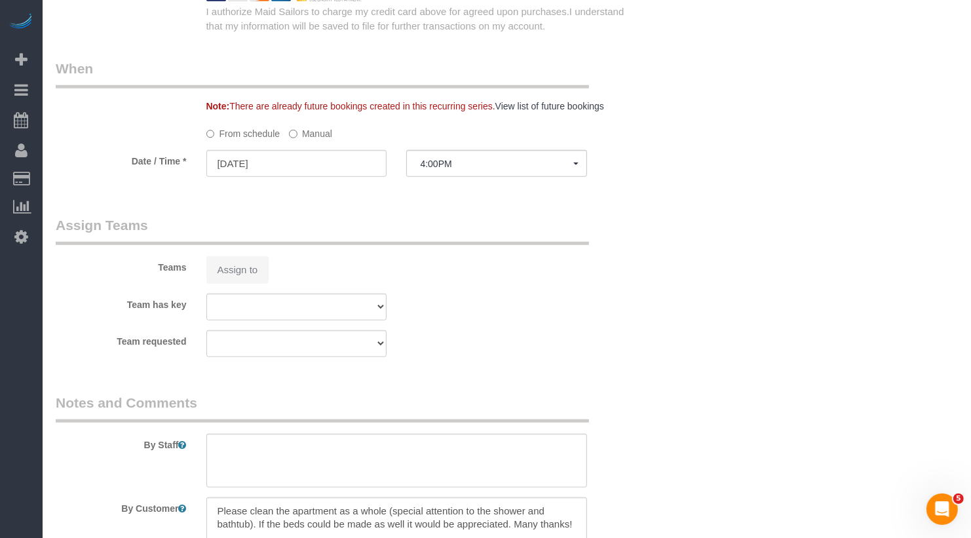
select select "150"
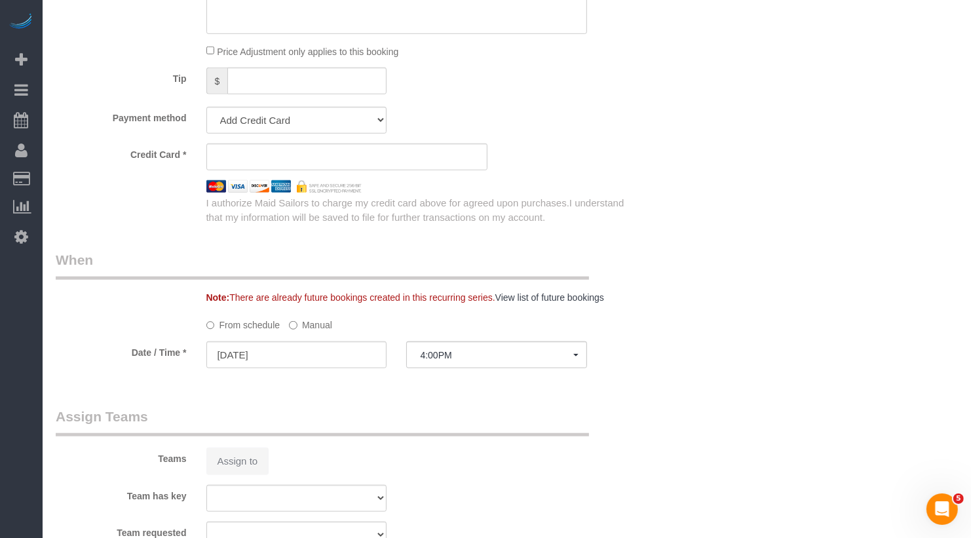
scroll to position [1083, 0]
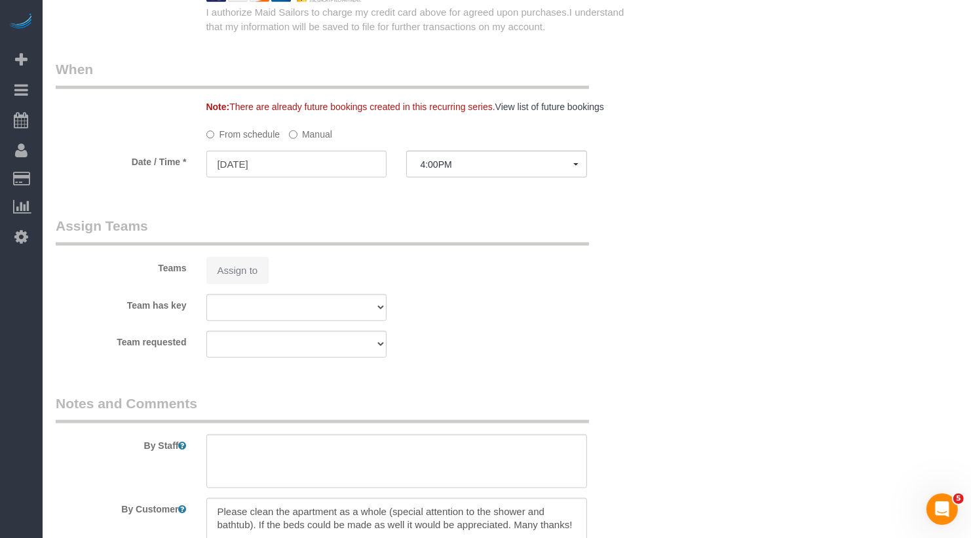
select select "string:stripe-pm_1S8kCg4VGloSiKo7GHOnHBs4"
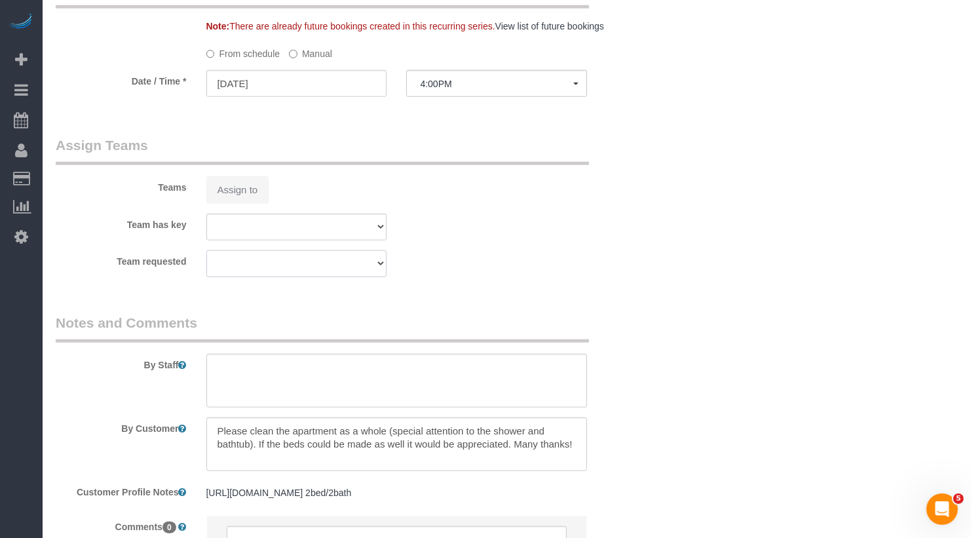
click at [246, 262] on select at bounding box center [296, 263] width 181 height 27
select select "number:89"
select select "number:74"
select select "number:13"
select select "number:7"
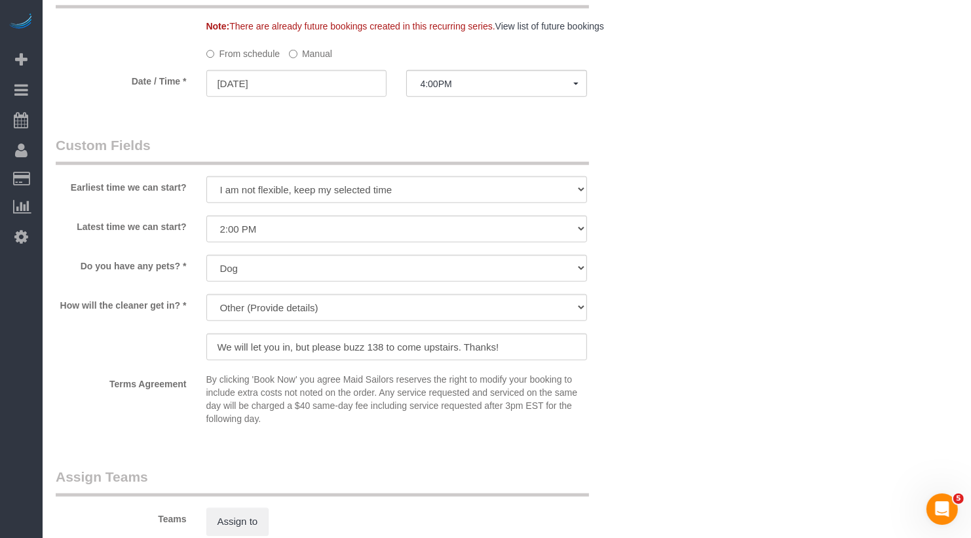
select select "spot53"
click at [265, 512] on button "Assign to" at bounding box center [237, 522] width 63 height 28
select select "object:3034"
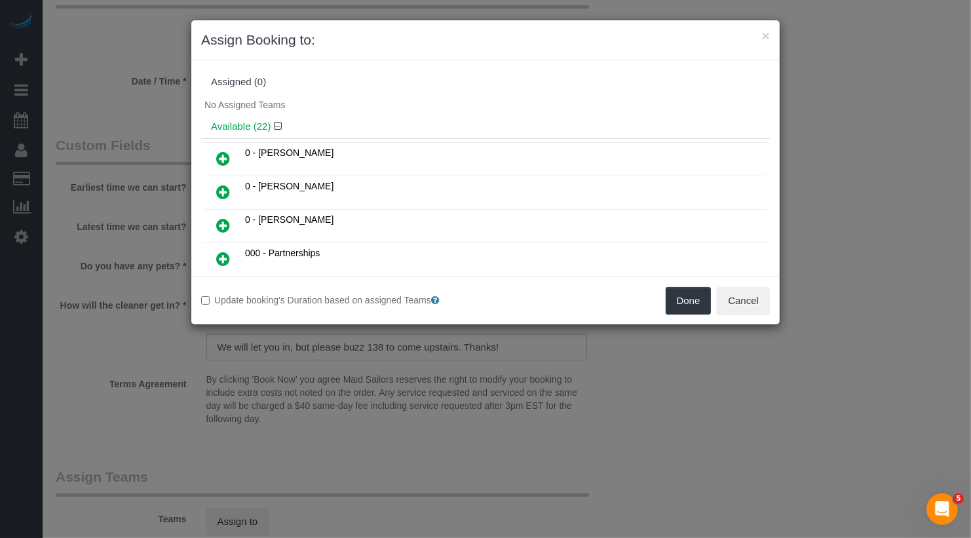
scroll to position [20, 0]
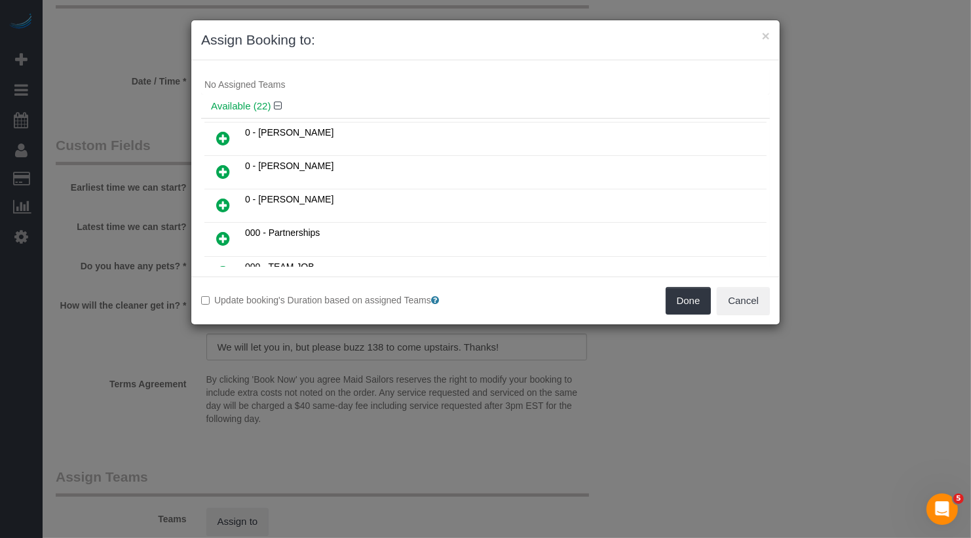
click at [214, 159] on link at bounding box center [223, 172] width 31 height 26
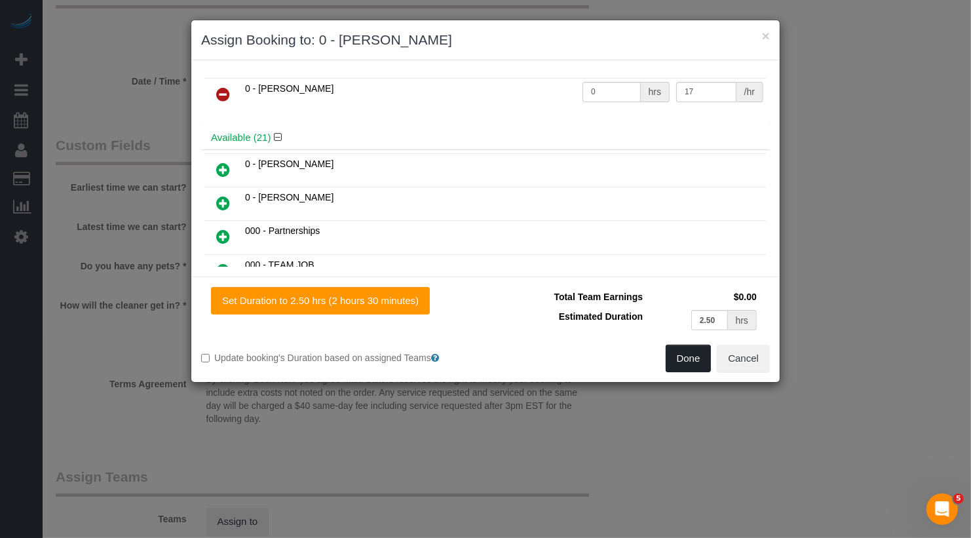
click at [692, 345] on button "Done" at bounding box center [689, 359] width 46 height 28
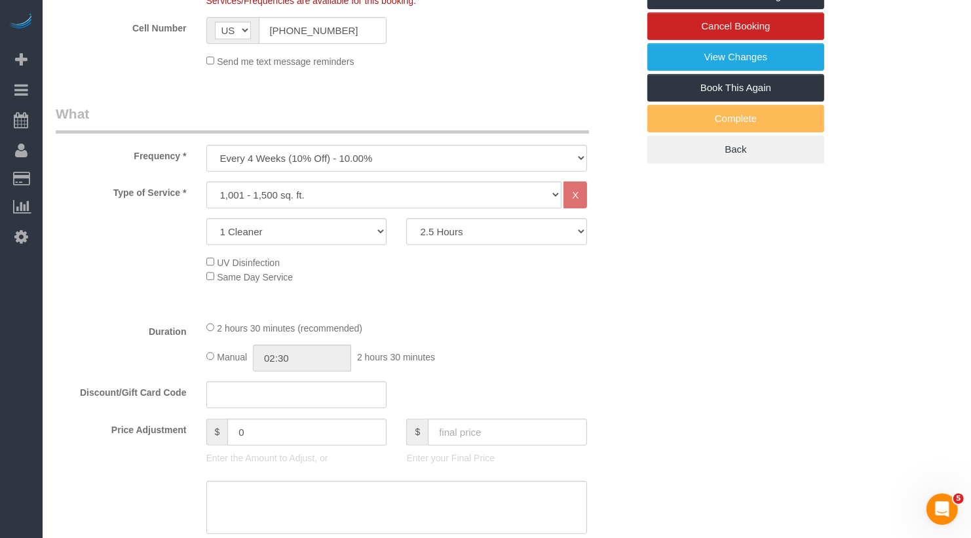
scroll to position [0, 0]
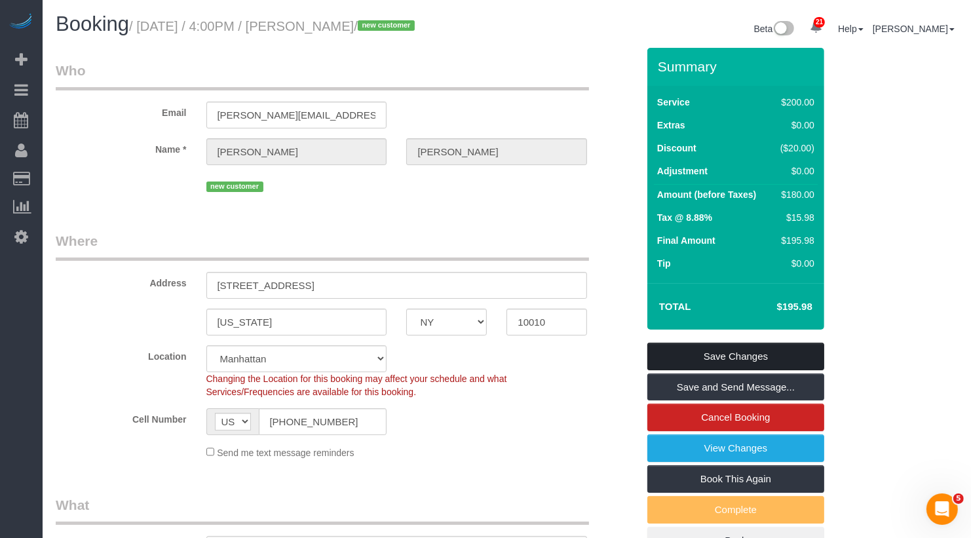
click at [692, 345] on link "Save Changes" at bounding box center [736, 357] width 177 height 28
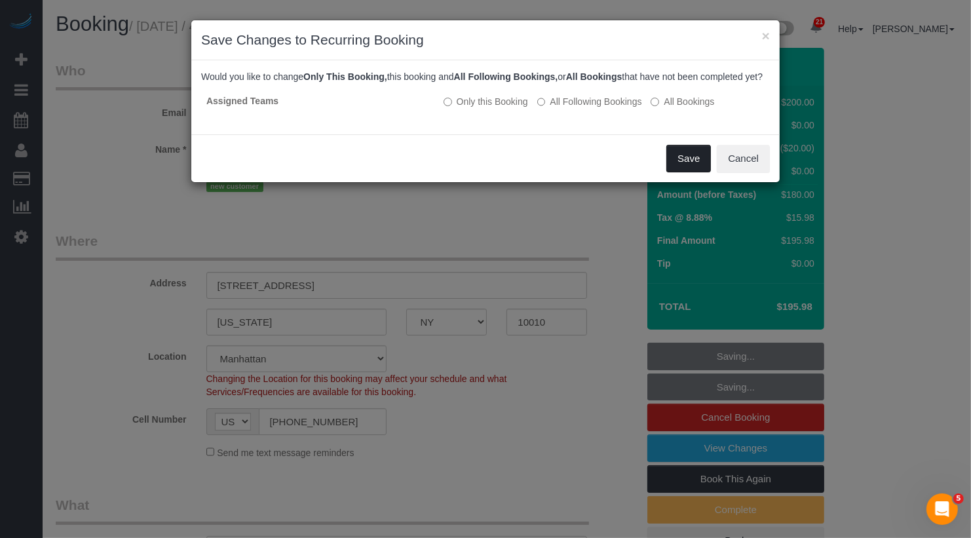
click at [689, 163] on button "Save" at bounding box center [689, 159] width 45 height 28
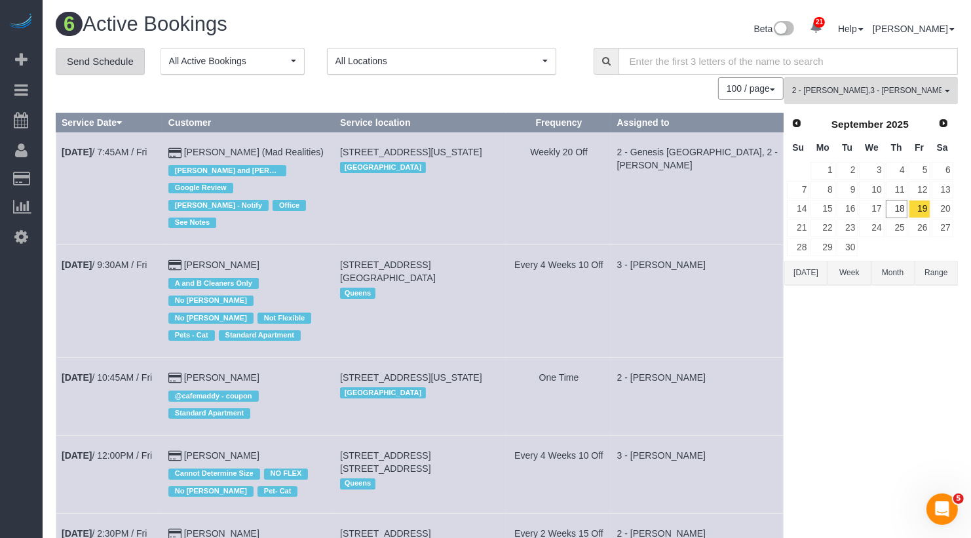
click at [123, 54] on link "Send Schedule" at bounding box center [100, 62] width 89 height 28
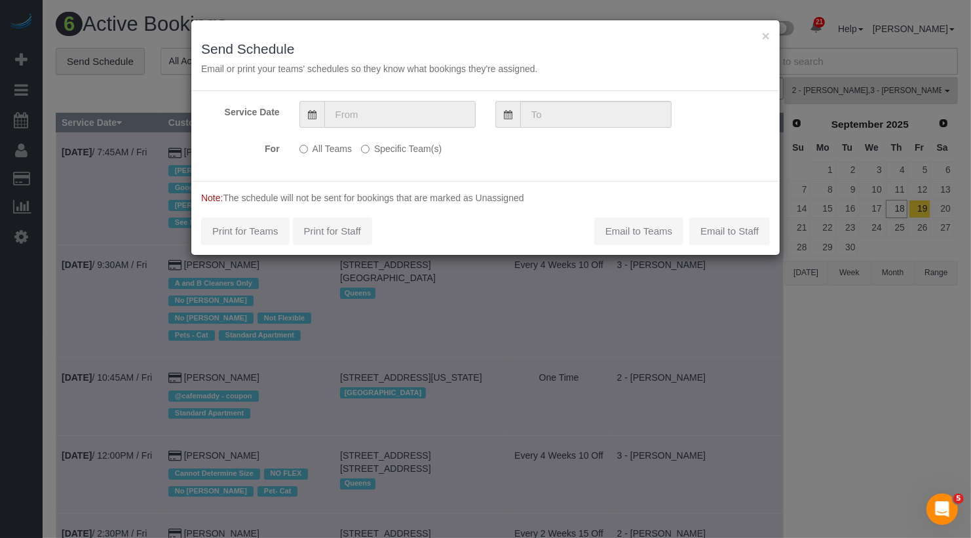
click at [391, 112] on input "text" at bounding box center [399, 114] width 151 height 27
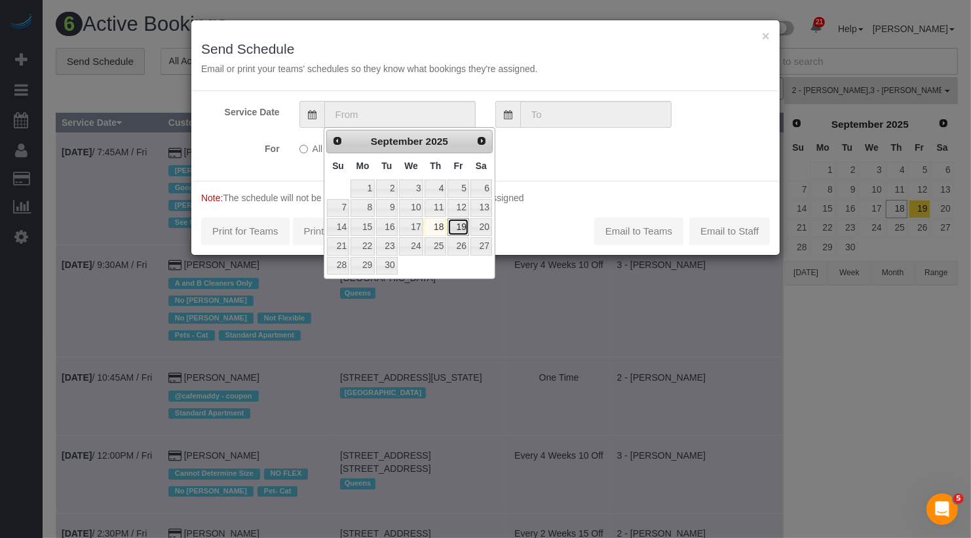
click at [463, 223] on link "19" at bounding box center [458, 227] width 21 height 18
type input "[DATE]"
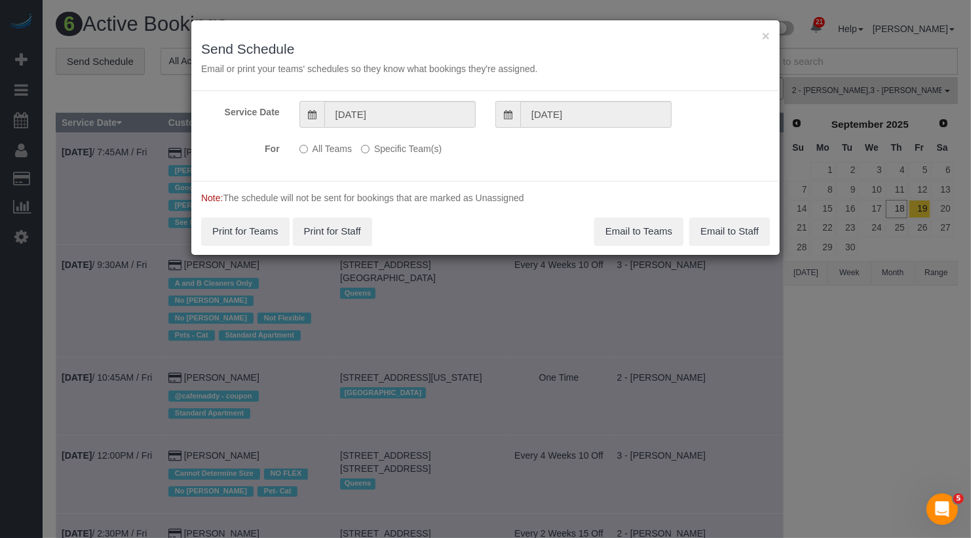
click at [417, 143] on label "Specific Team(s)" at bounding box center [401, 147] width 81 height 18
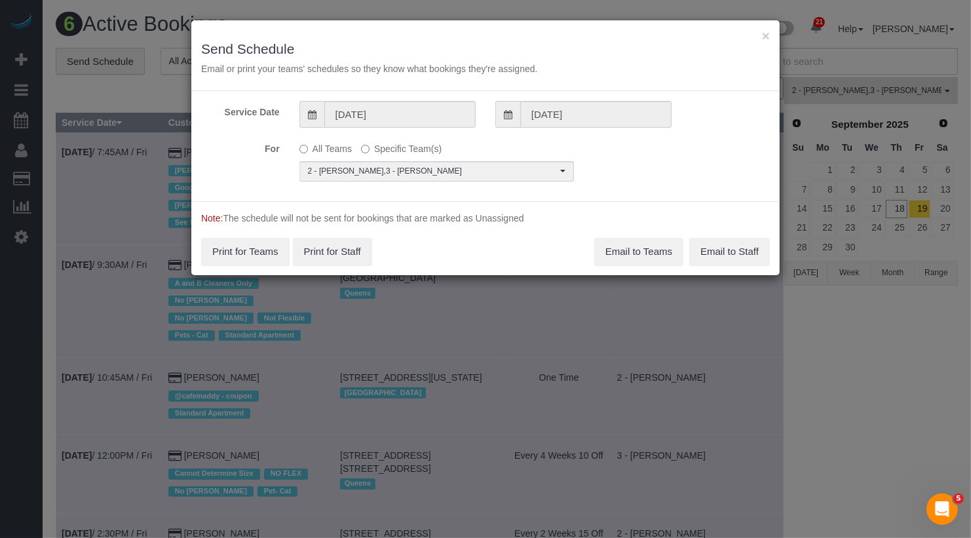
click at [413, 156] on div "All Teams Specific Team(s) 2 - Katherine Poveda , 3 - Maria Bonilla Choose Team…" at bounding box center [437, 160] width 294 height 44
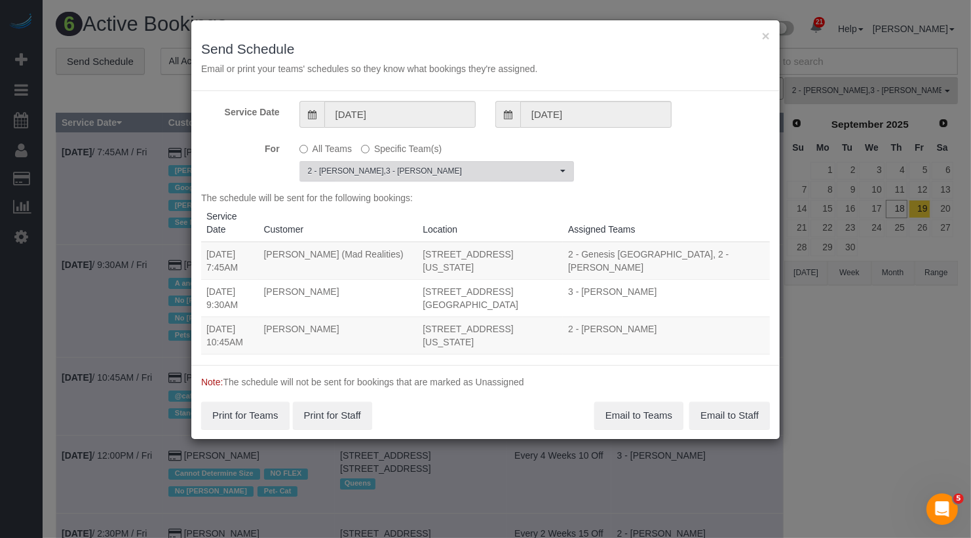
click at [413, 161] on button "2 - Katherine Poveda , 3 - Maria Bonilla Choose Team(s)" at bounding box center [437, 171] width 275 height 20
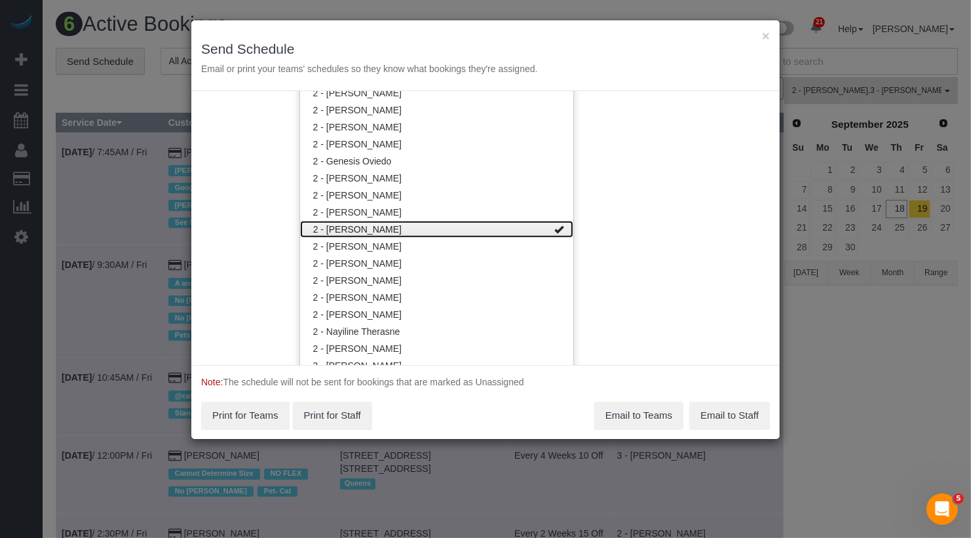
click at [419, 225] on link "2 - [PERSON_NAME]" at bounding box center [436, 229] width 273 height 17
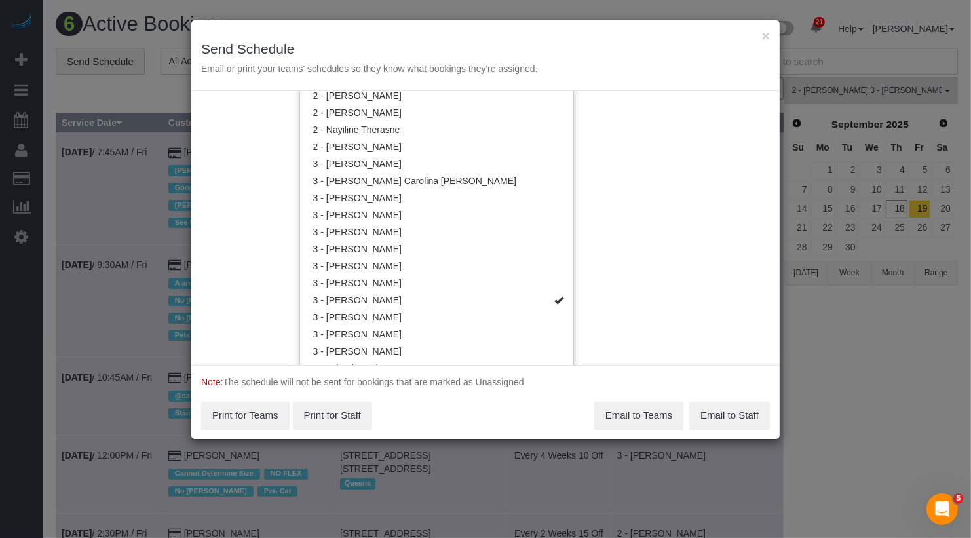
scroll to position [1164, 0]
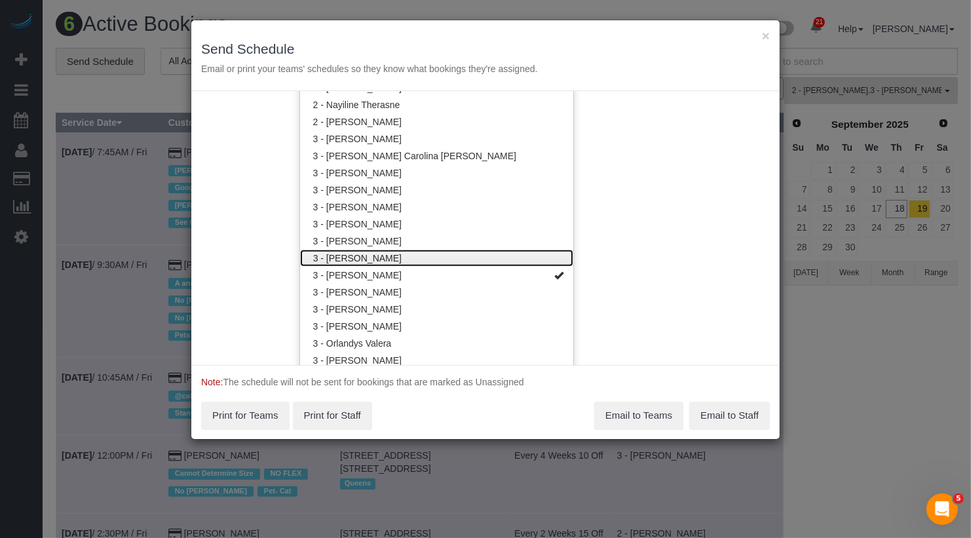
click at [431, 260] on link "3 - [PERSON_NAME]" at bounding box center [436, 258] width 273 height 17
click at [430, 257] on link "3 - [PERSON_NAME]" at bounding box center [436, 258] width 273 height 17
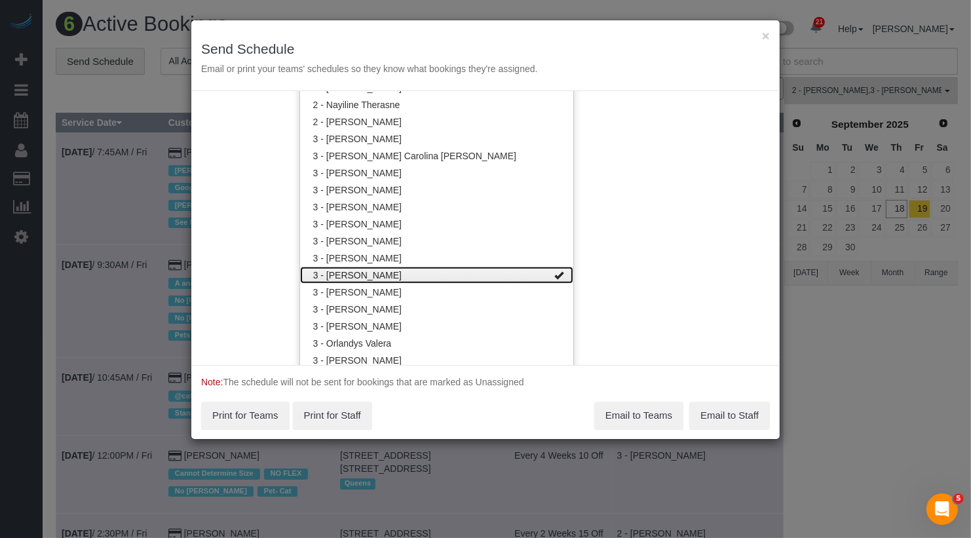
click at [430, 271] on link "3 - [PERSON_NAME]" at bounding box center [436, 275] width 273 height 17
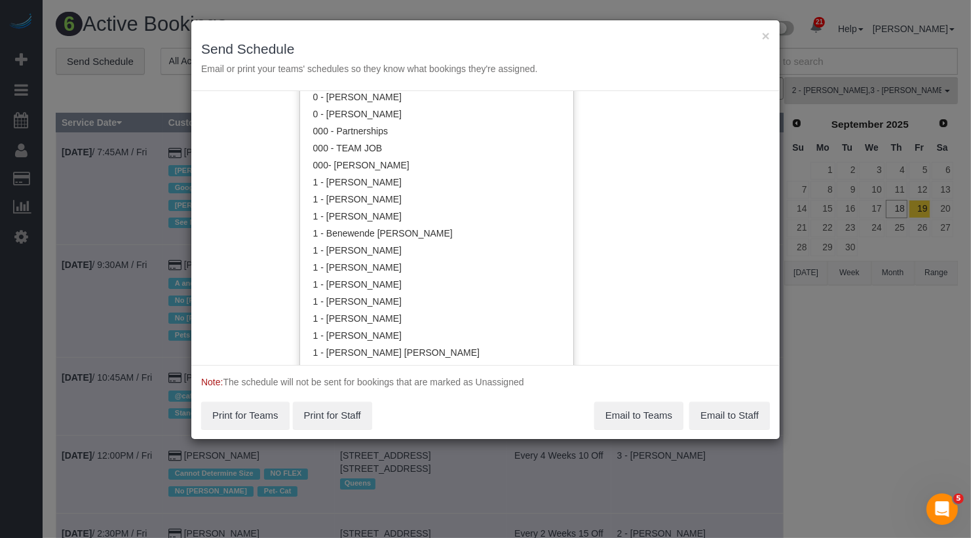
scroll to position [0, 0]
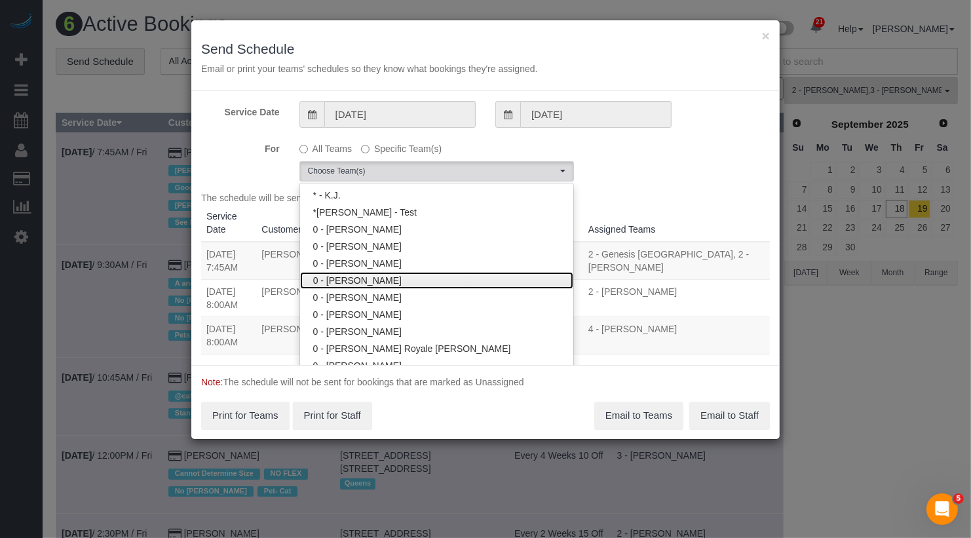
click at [402, 286] on link "0 - [PERSON_NAME]" at bounding box center [436, 280] width 273 height 17
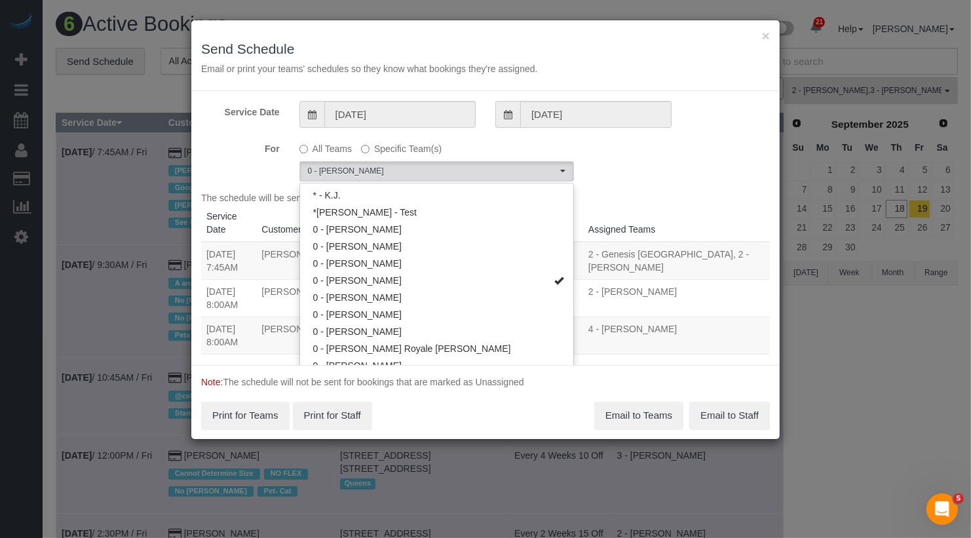
click at [596, 191] on div "The schedule will be sent for the following bookings: Service Date Customer Loc…" at bounding box center [485, 273] width 569 height 164
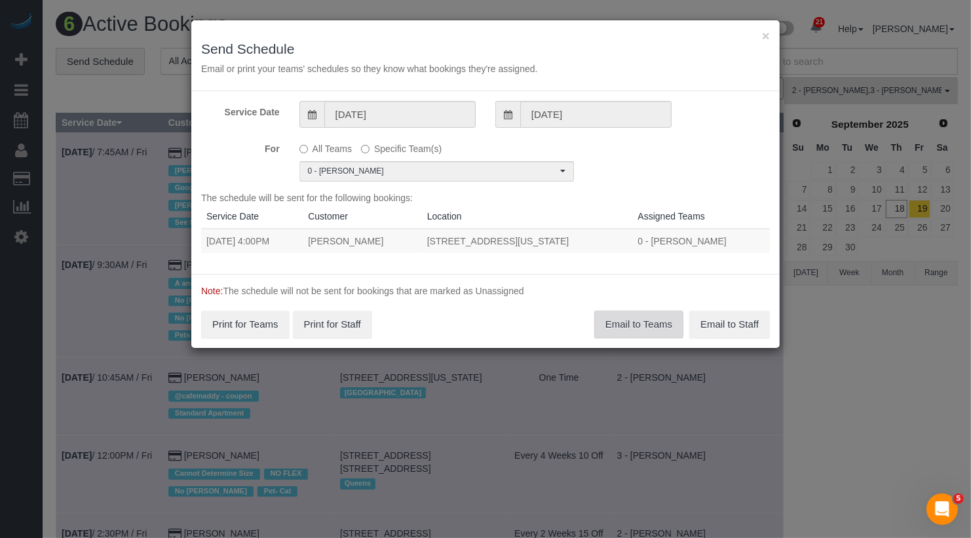
click at [617, 322] on button "Email to Teams" at bounding box center [638, 325] width 89 height 28
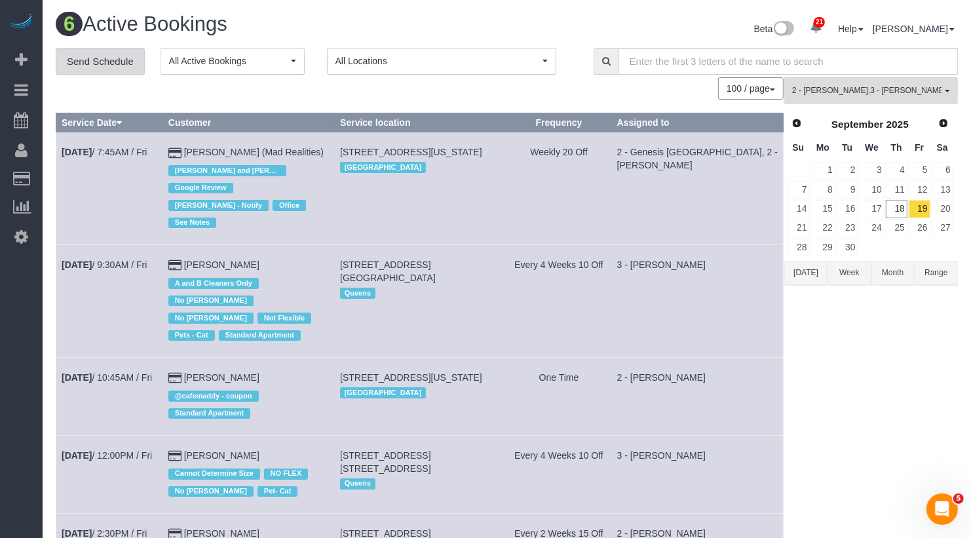
click at [110, 68] on link "Send Schedule" at bounding box center [100, 62] width 89 height 28
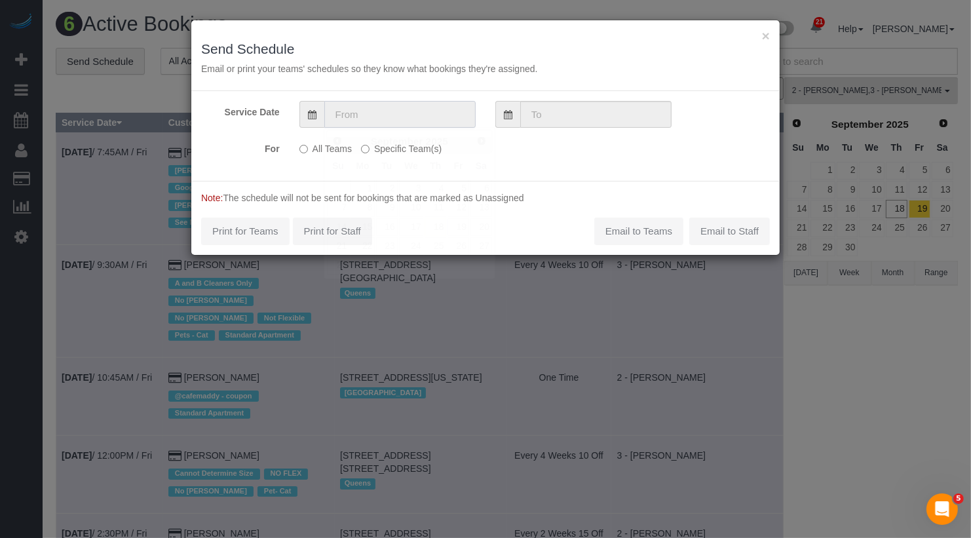
click at [433, 113] on input "text" at bounding box center [399, 114] width 151 height 27
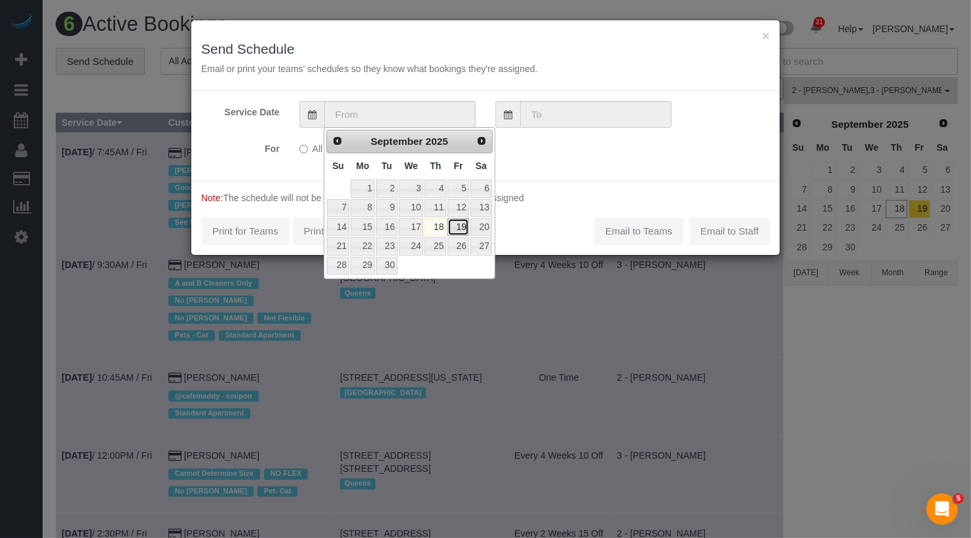
click at [463, 221] on link "19" at bounding box center [458, 227] width 21 height 18
type input "[DATE]"
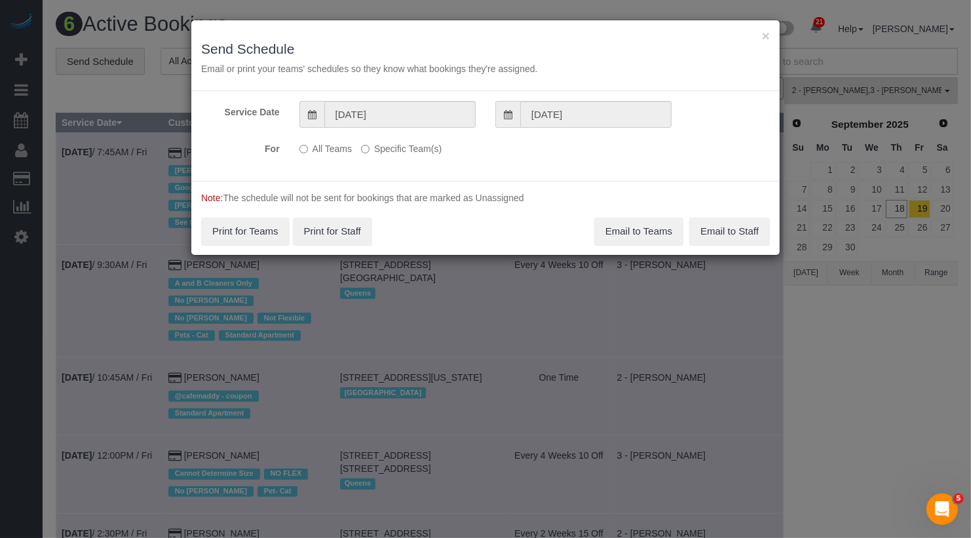
click at [427, 146] on label "Specific Team(s)" at bounding box center [401, 147] width 81 height 18
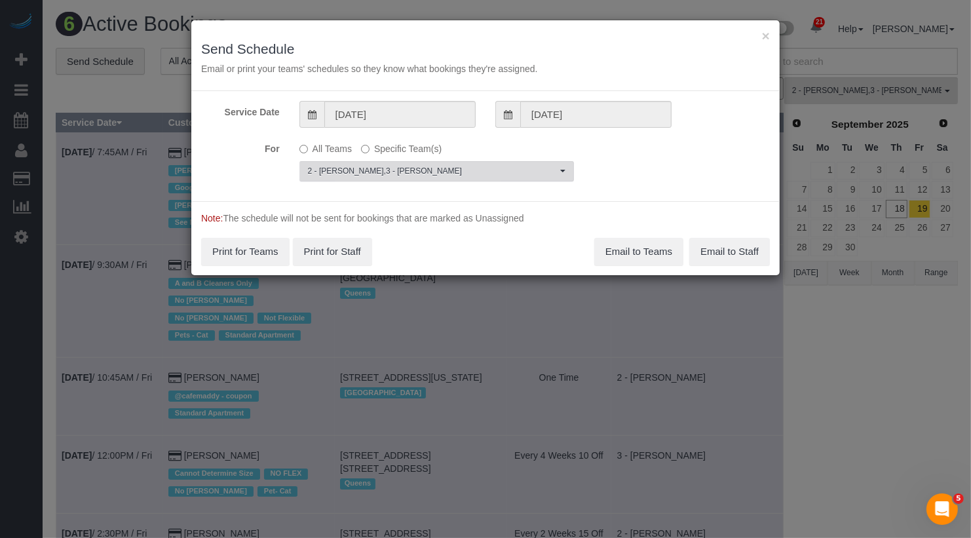
click at [414, 166] on span "2 - Katherine Poveda , 3 - Maria Bonilla" at bounding box center [432, 171] width 249 height 11
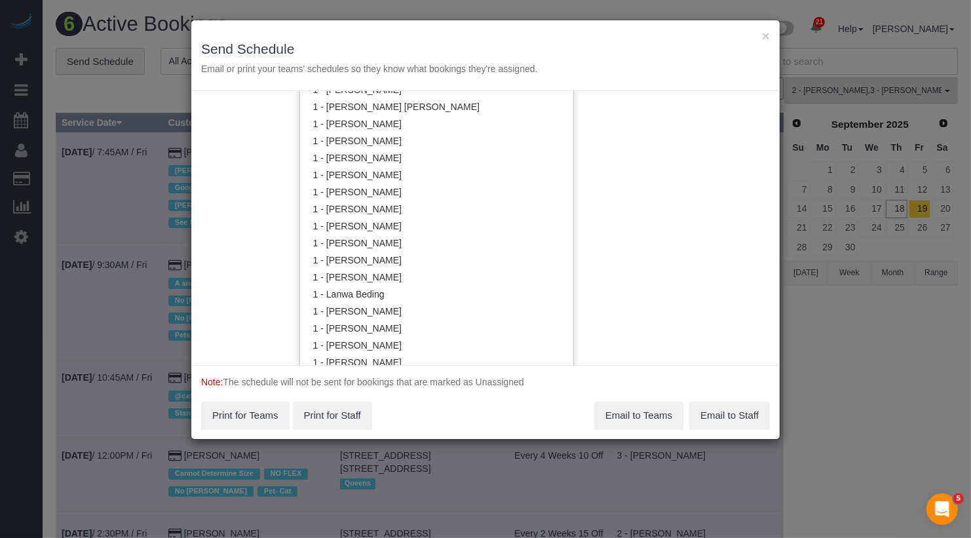
scroll to position [516, 0]
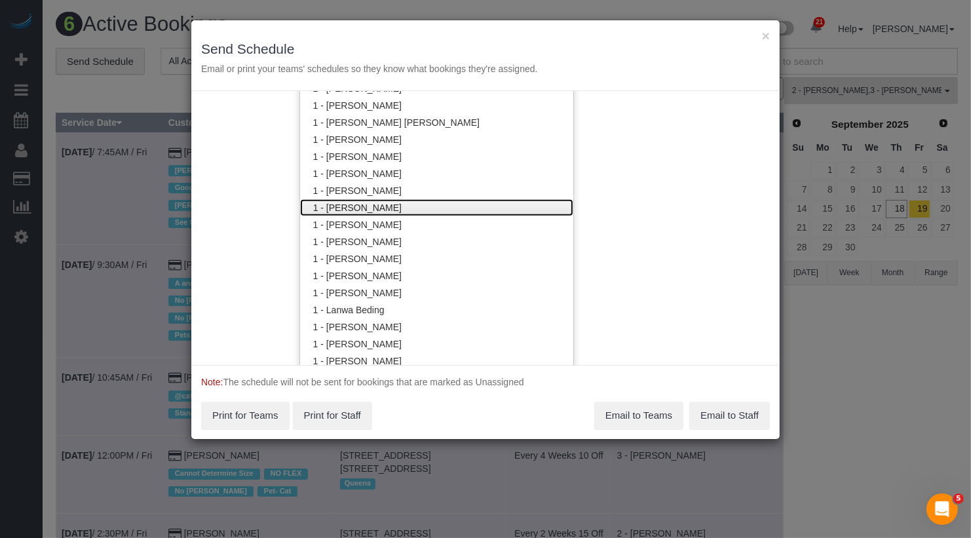
click at [402, 203] on link "1 - [PERSON_NAME]" at bounding box center [436, 207] width 273 height 17
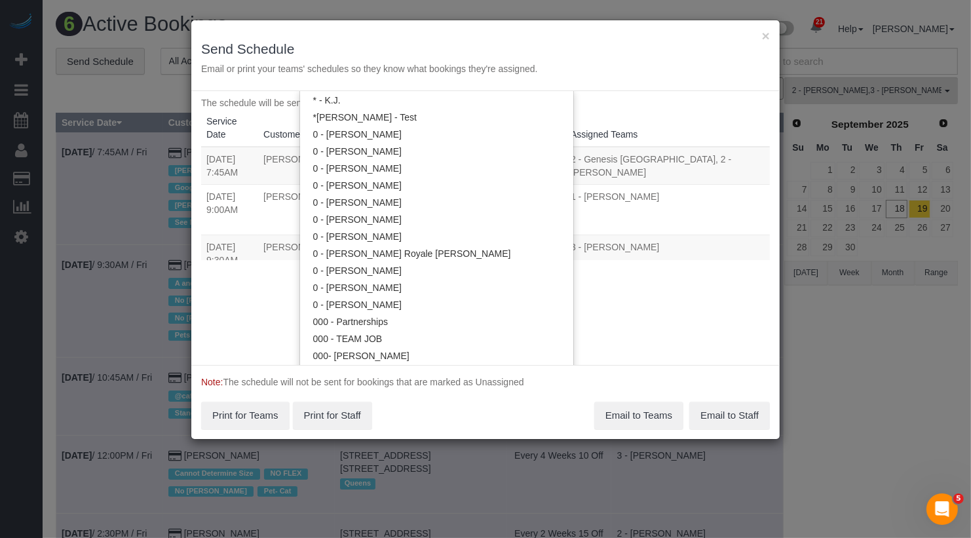
scroll to position [7, 0]
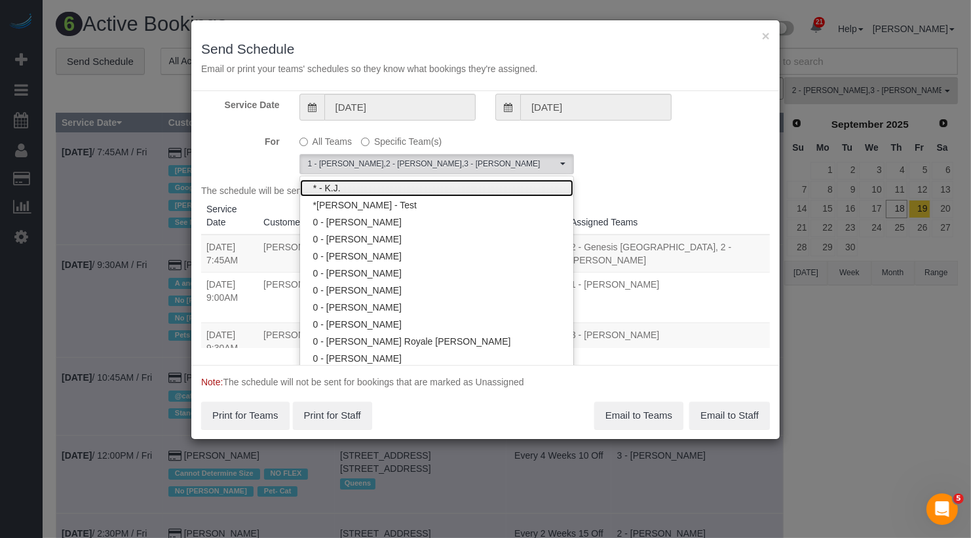
click at [400, 187] on link "* - K.J." at bounding box center [436, 188] width 273 height 17
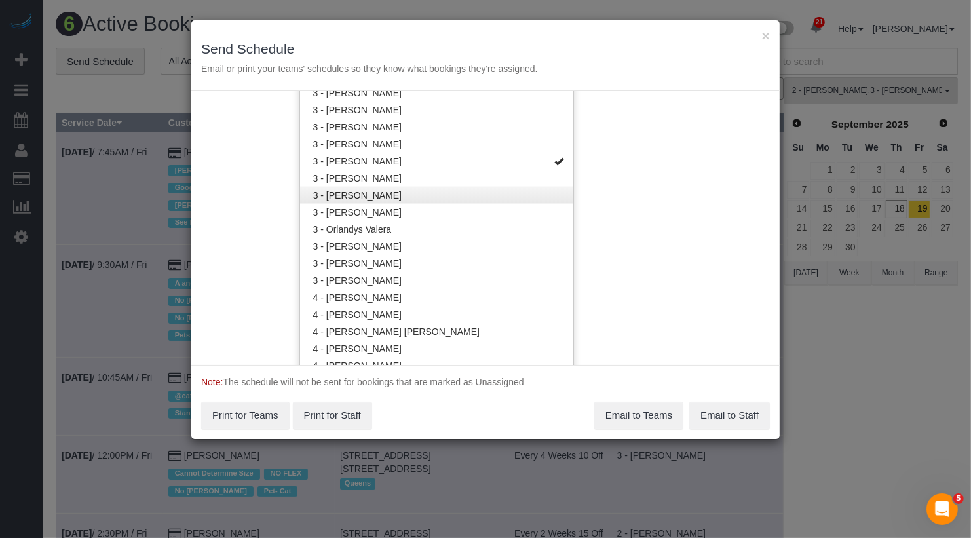
scroll to position [1277, 0]
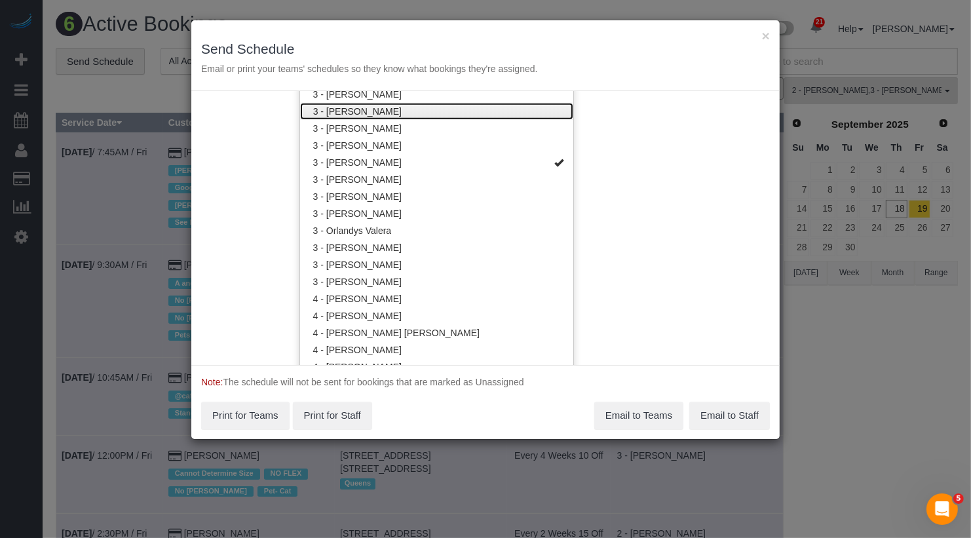
click at [400, 111] on link "3 - [PERSON_NAME]" at bounding box center [436, 111] width 273 height 17
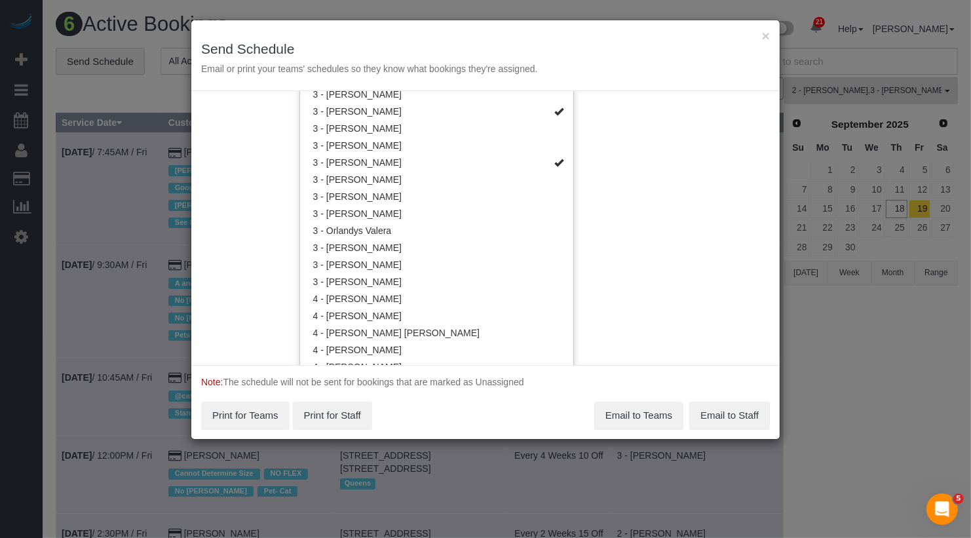
click at [729, 210] on div "Service Date 09/19/2025 09/19/2025 For All Teams Specific Team(s) * - K.J. , 1 …" at bounding box center [485, 228] width 589 height 274
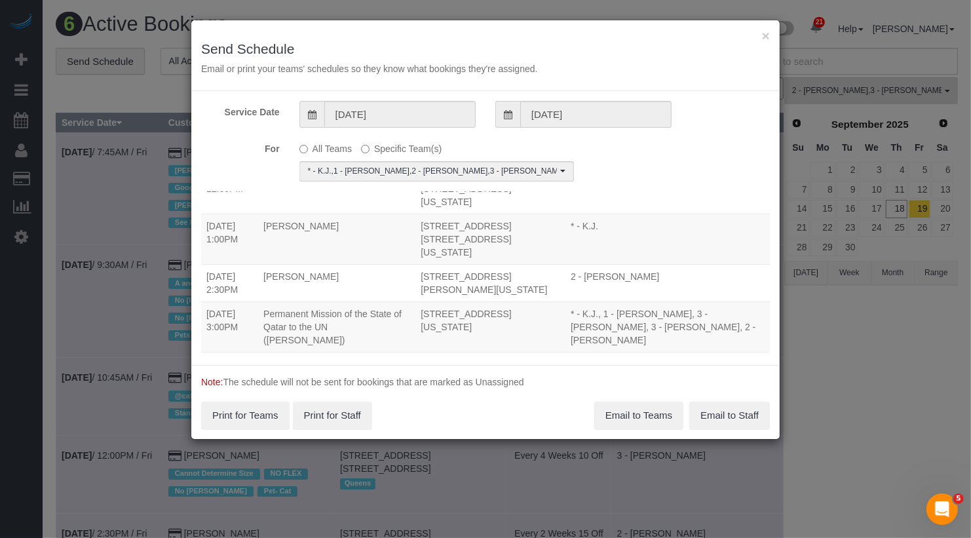
scroll to position [379, 0]
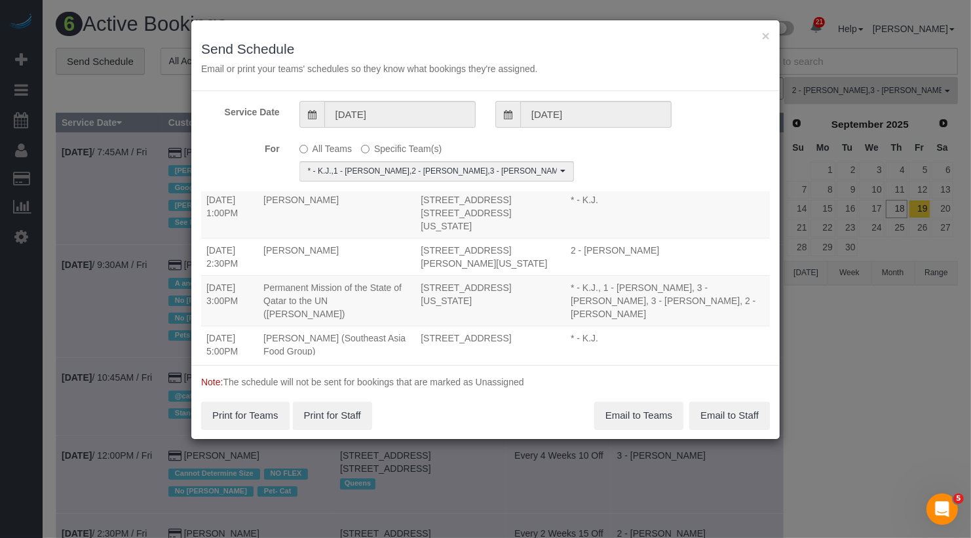
copy td "Permanent Mission of the State of Qatar to the UN ([PERSON_NAME])"
drag, startPoint x: 424, startPoint y: 246, endPoint x: 282, endPoint y: 235, distance: 142.0
click at [282, 275] on td "Permanent Mission of the State of Qatar to the UN ([PERSON_NAME])" at bounding box center [336, 300] width 157 height 50
click at [617, 417] on button "Email to Teams" at bounding box center [638, 416] width 89 height 28
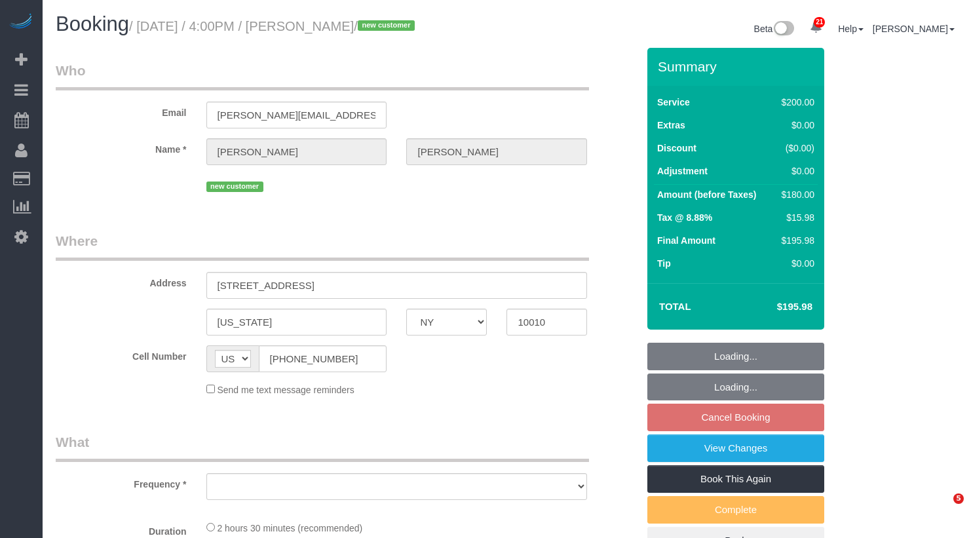
select select "NY"
select select "object:803"
select select "150"
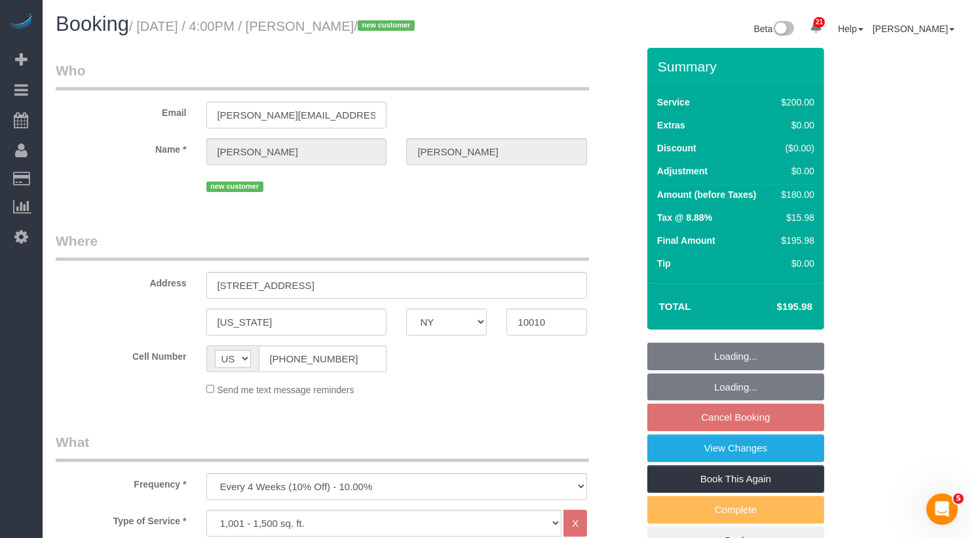
select select "string:stripe-pm_1S8kCg4VGloSiKo7GHOnHBs4"
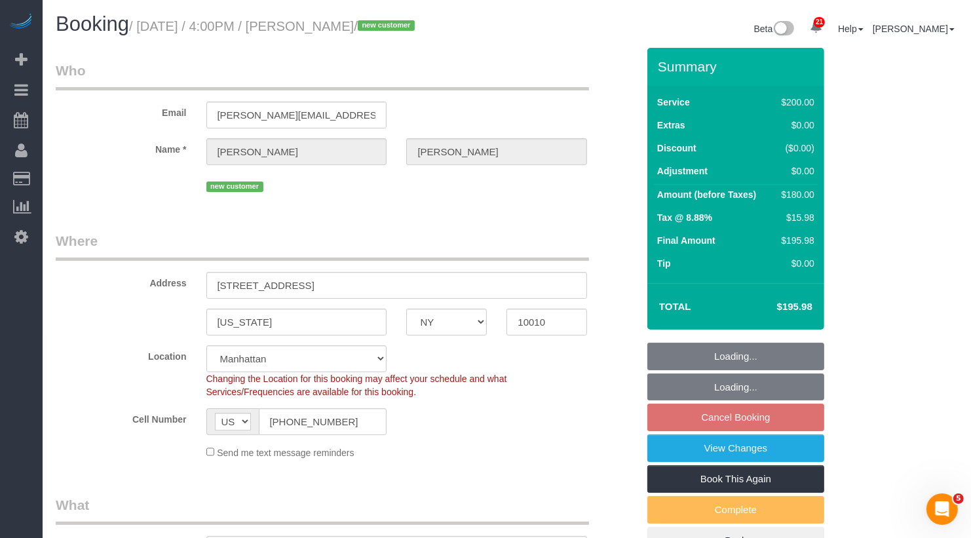
select select "object:1343"
select select "spot3"
select select "number:89"
select select "number:74"
select select "number:13"
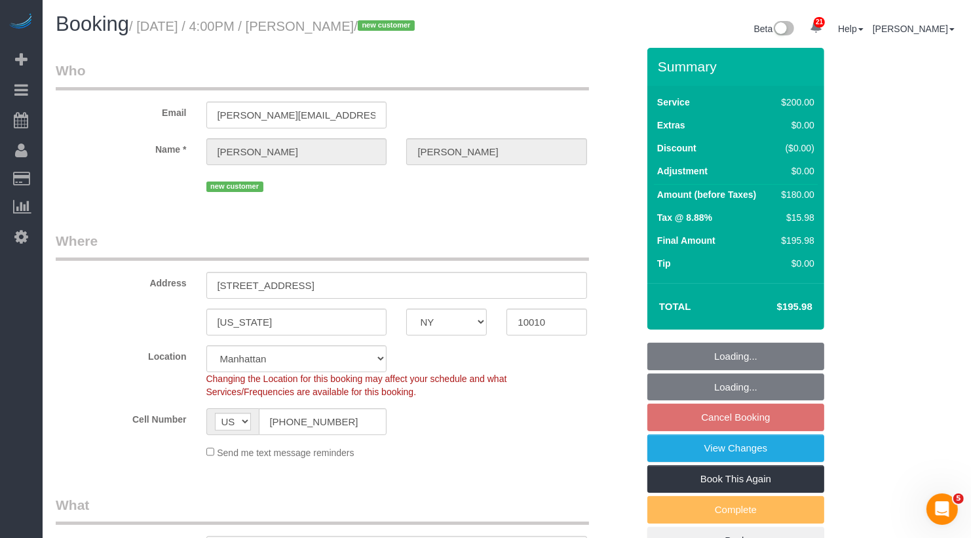
select select "number:7"
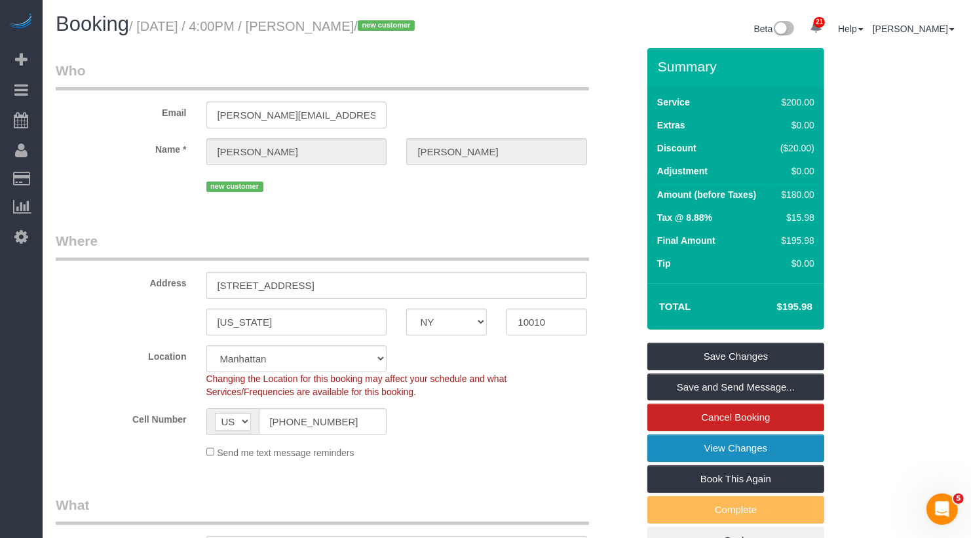
click at [745, 453] on link "View Changes" at bounding box center [736, 449] width 177 height 28
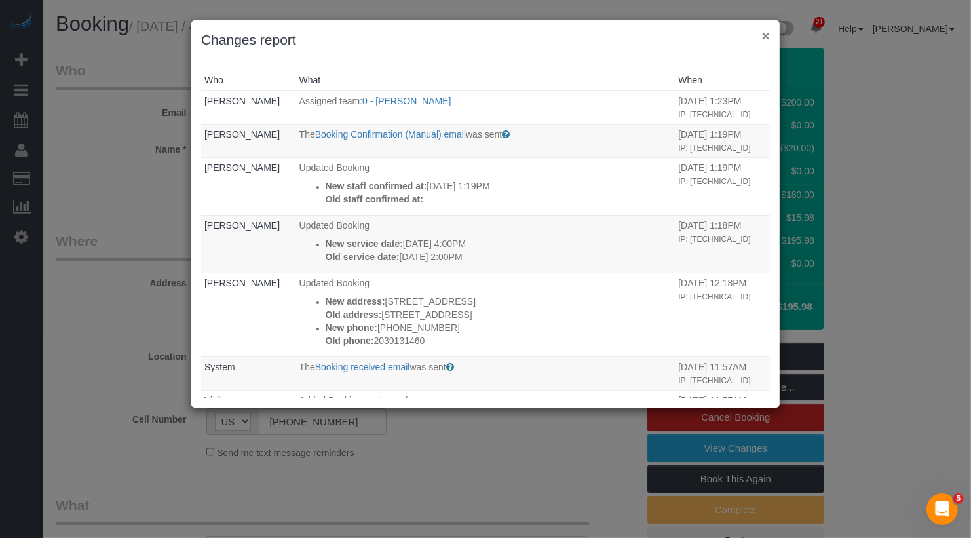
click at [765, 37] on button "×" at bounding box center [766, 36] width 8 height 14
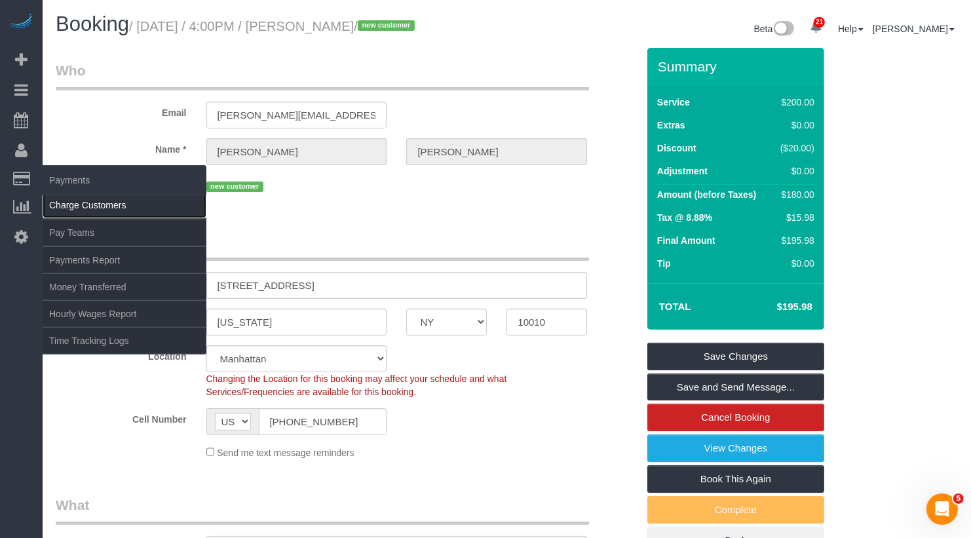
click at [77, 201] on link "Charge Customers" at bounding box center [125, 205] width 164 height 26
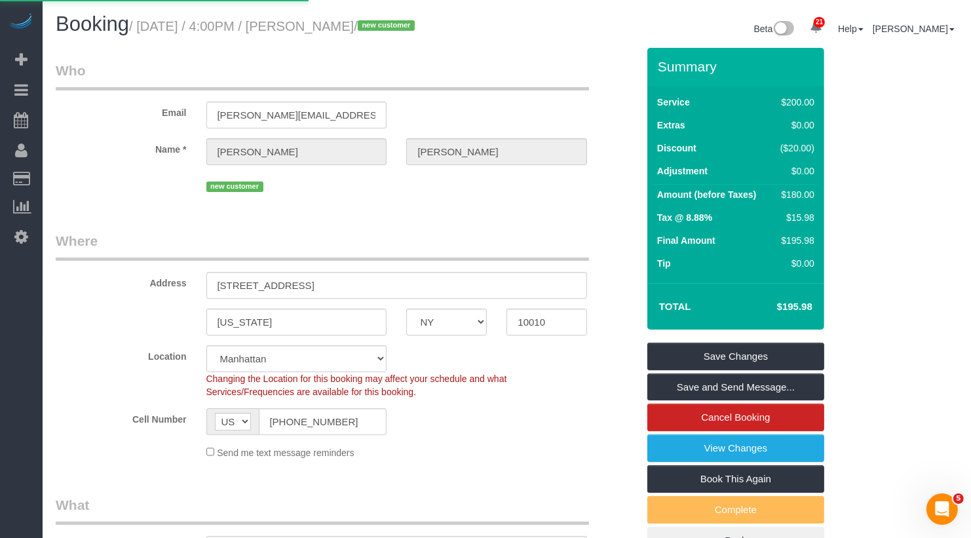
select select
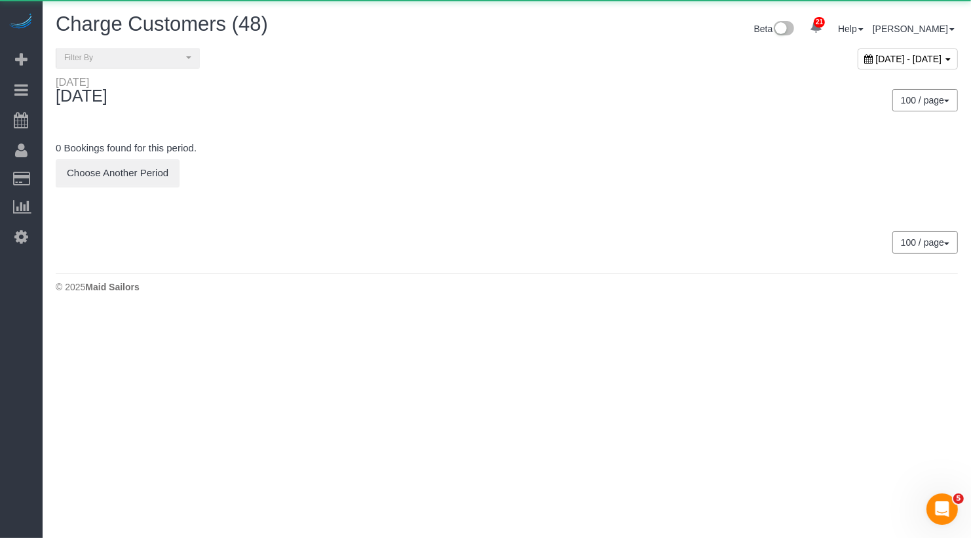
click at [876, 60] on span "[DATE] - [DATE]" at bounding box center [909, 59] width 66 height 10
type input "**********"
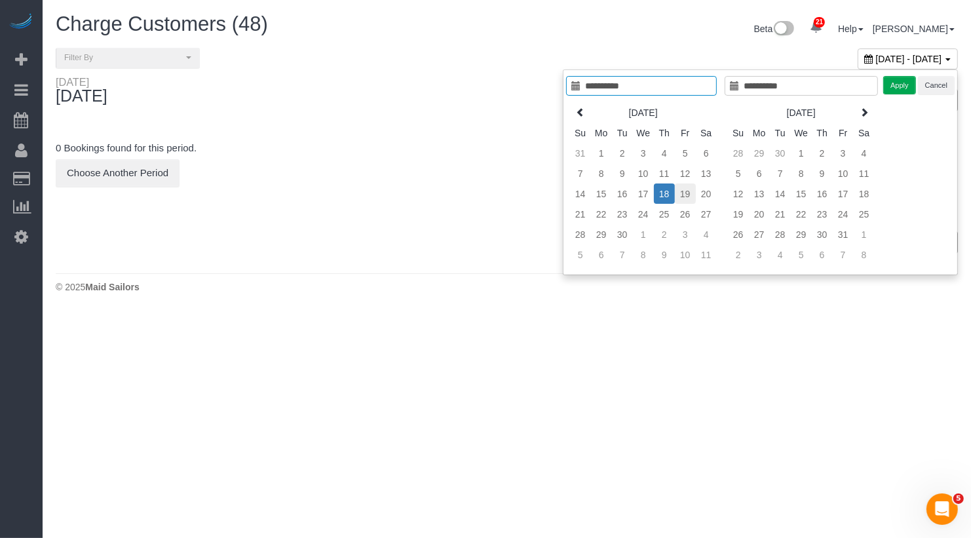
type input "**********"
click at [687, 195] on td "19" at bounding box center [685, 194] width 21 height 20
type input "**********"
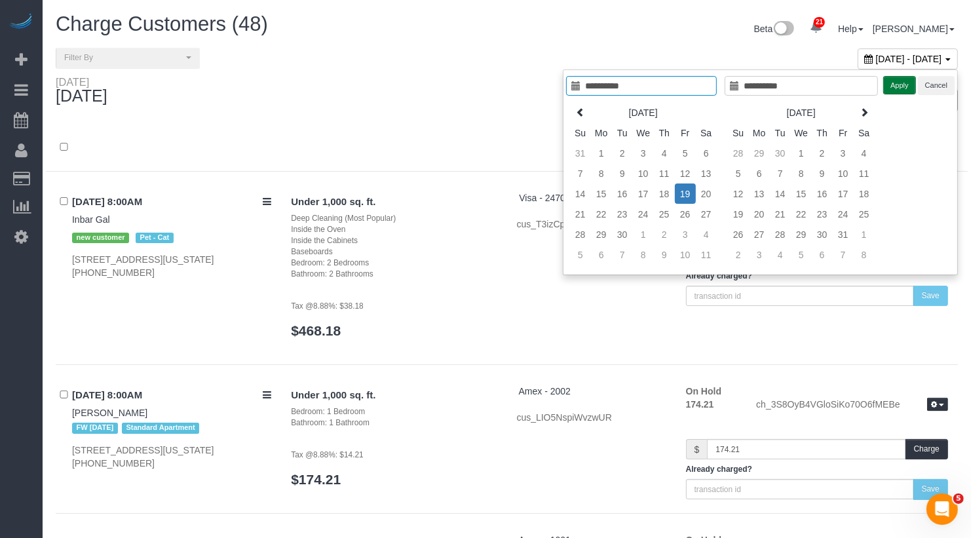
click at [889, 85] on button "Apply" at bounding box center [899, 85] width 33 height 19
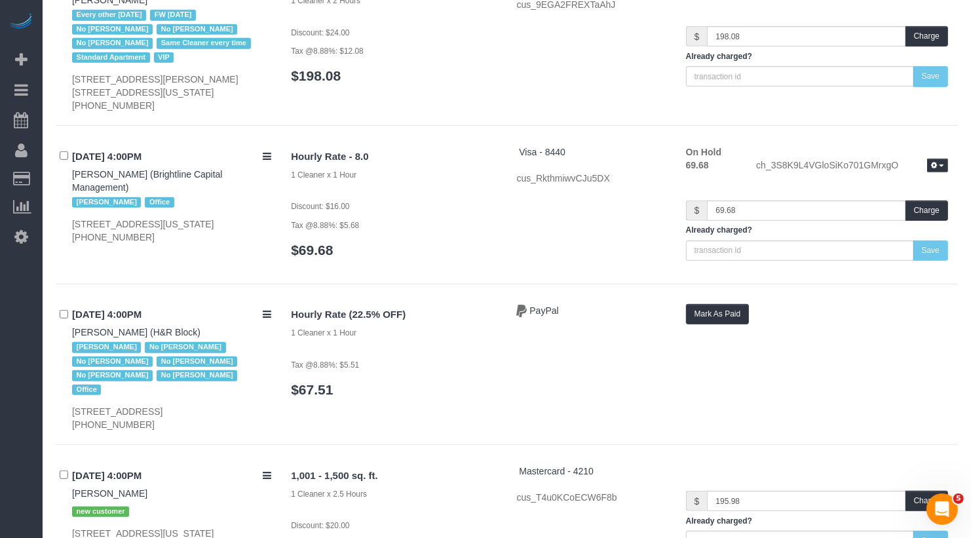
scroll to position [9513, 0]
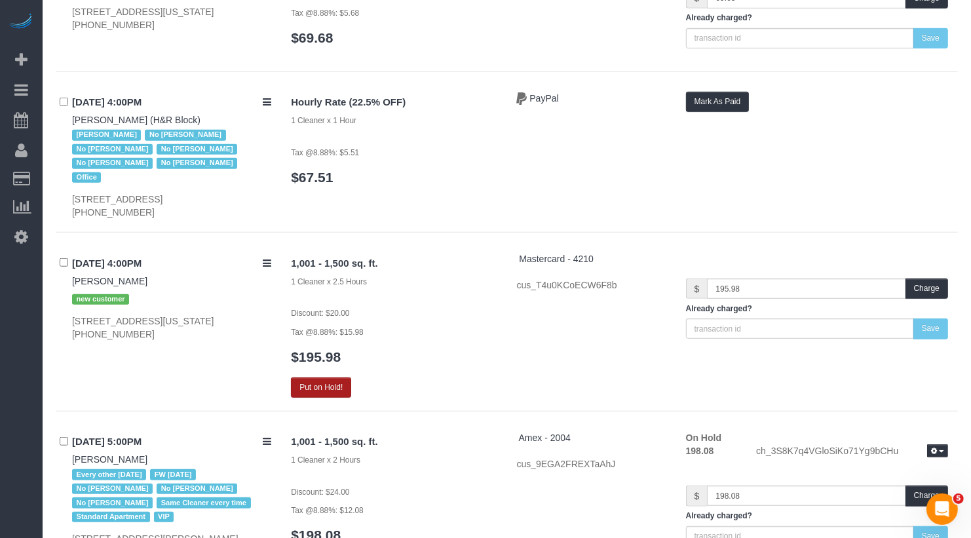
click at [336, 378] on button "Put on Hold!" at bounding box center [321, 388] width 60 height 20
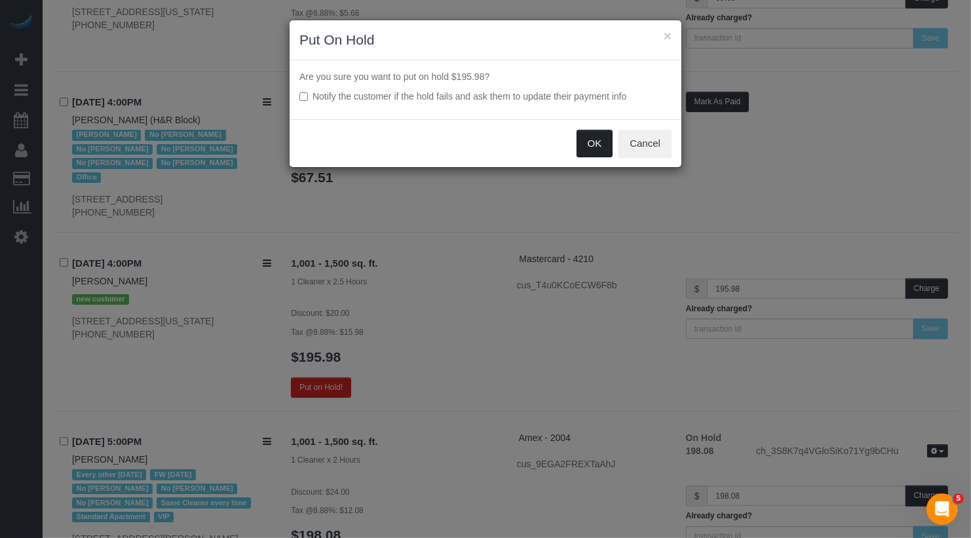
click at [600, 145] on button "OK" at bounding box center [595, 144] width 37 height 28
